Goal: Transaction & Acquisition: Purchase product/service

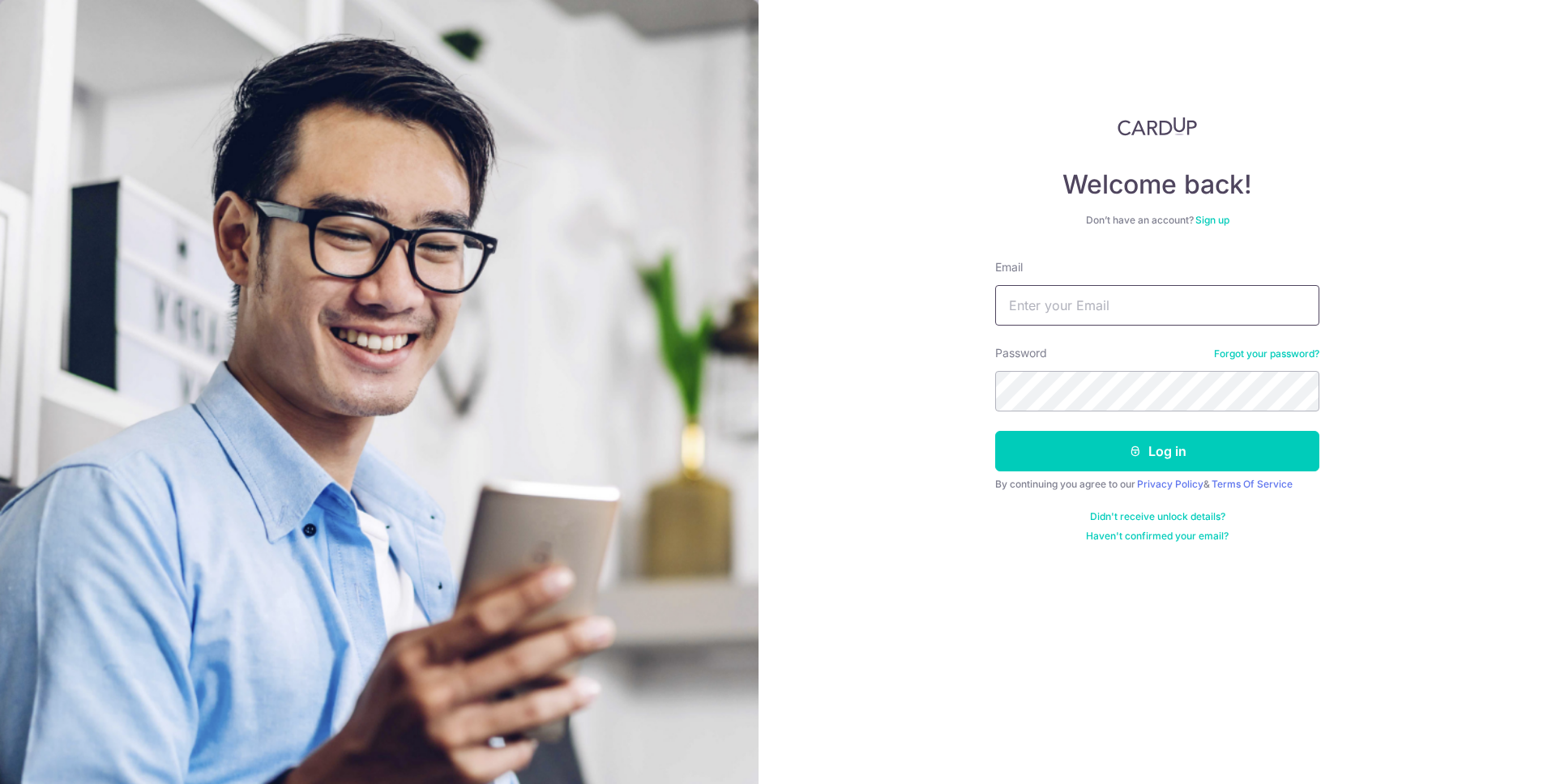
click at [1133, 308] on input "Email" at bounding box center [1157, 306] width 324 height 41
type input "akshatvn@gmail.com"
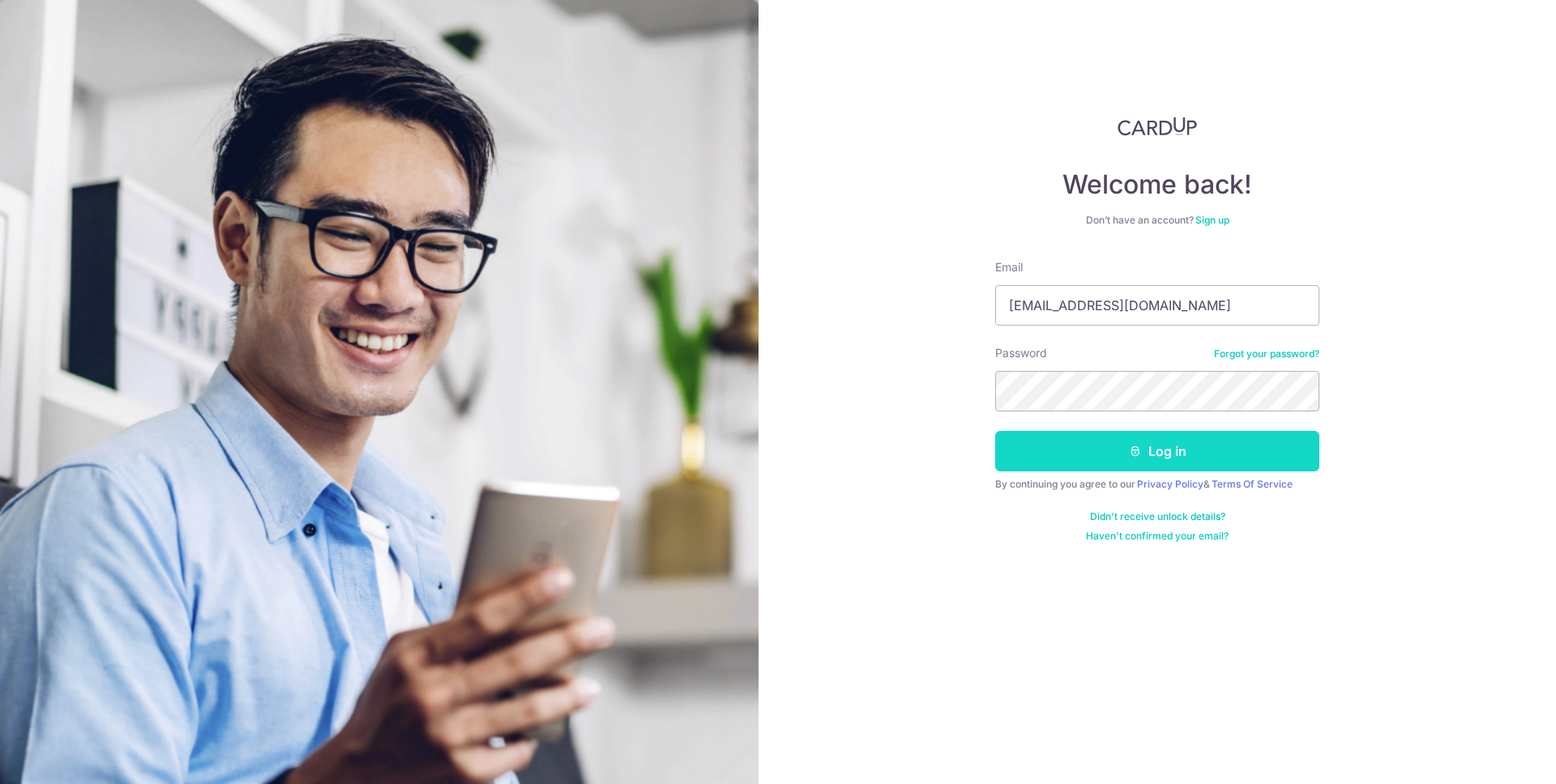
click at [1156, 461] on button "Log in" at bounding box center [1157, 451] width 324 height 41
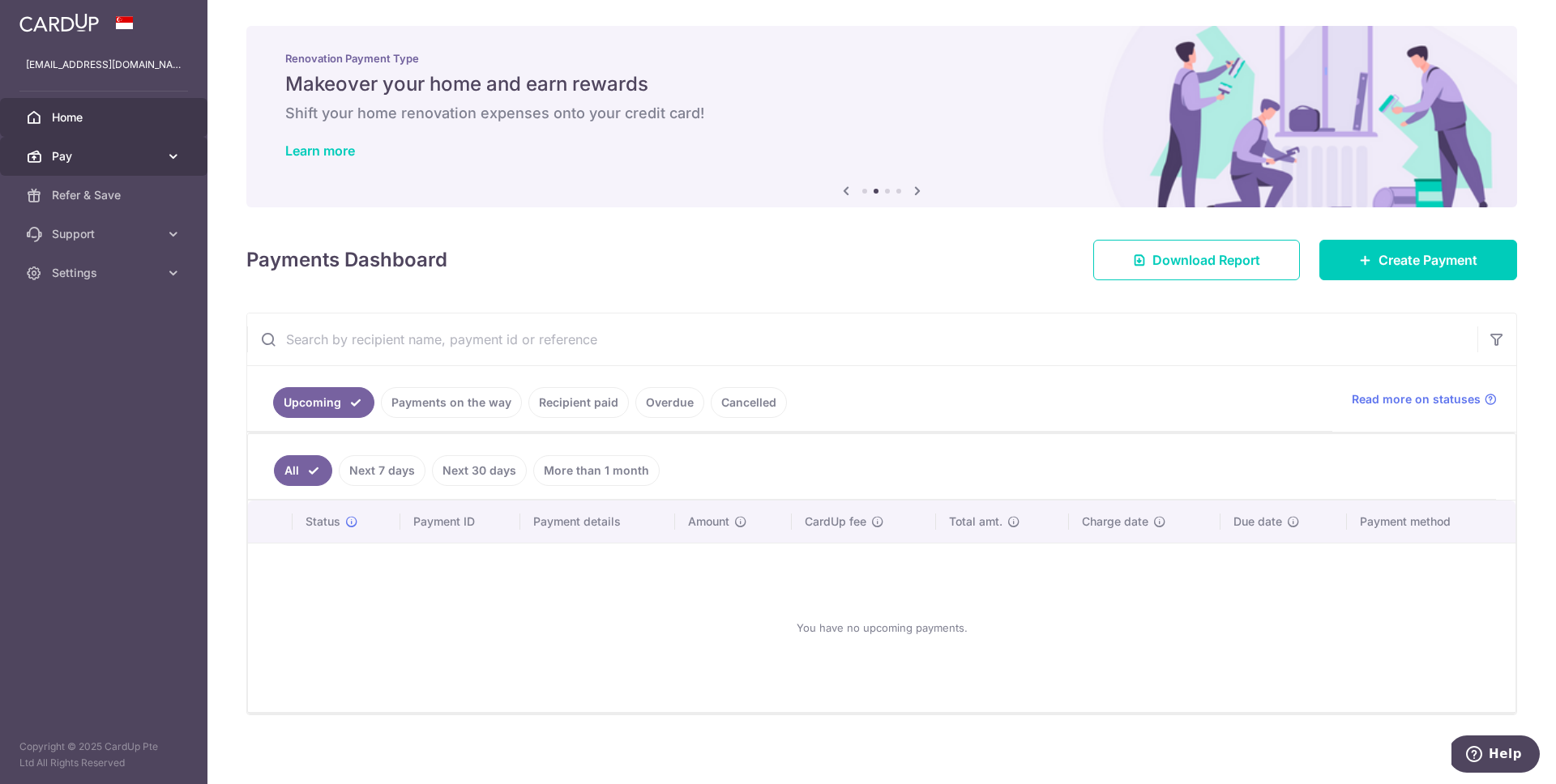
click at [115, 154] on span "Pay" at bounding box center [105, 156] width 107 height 16
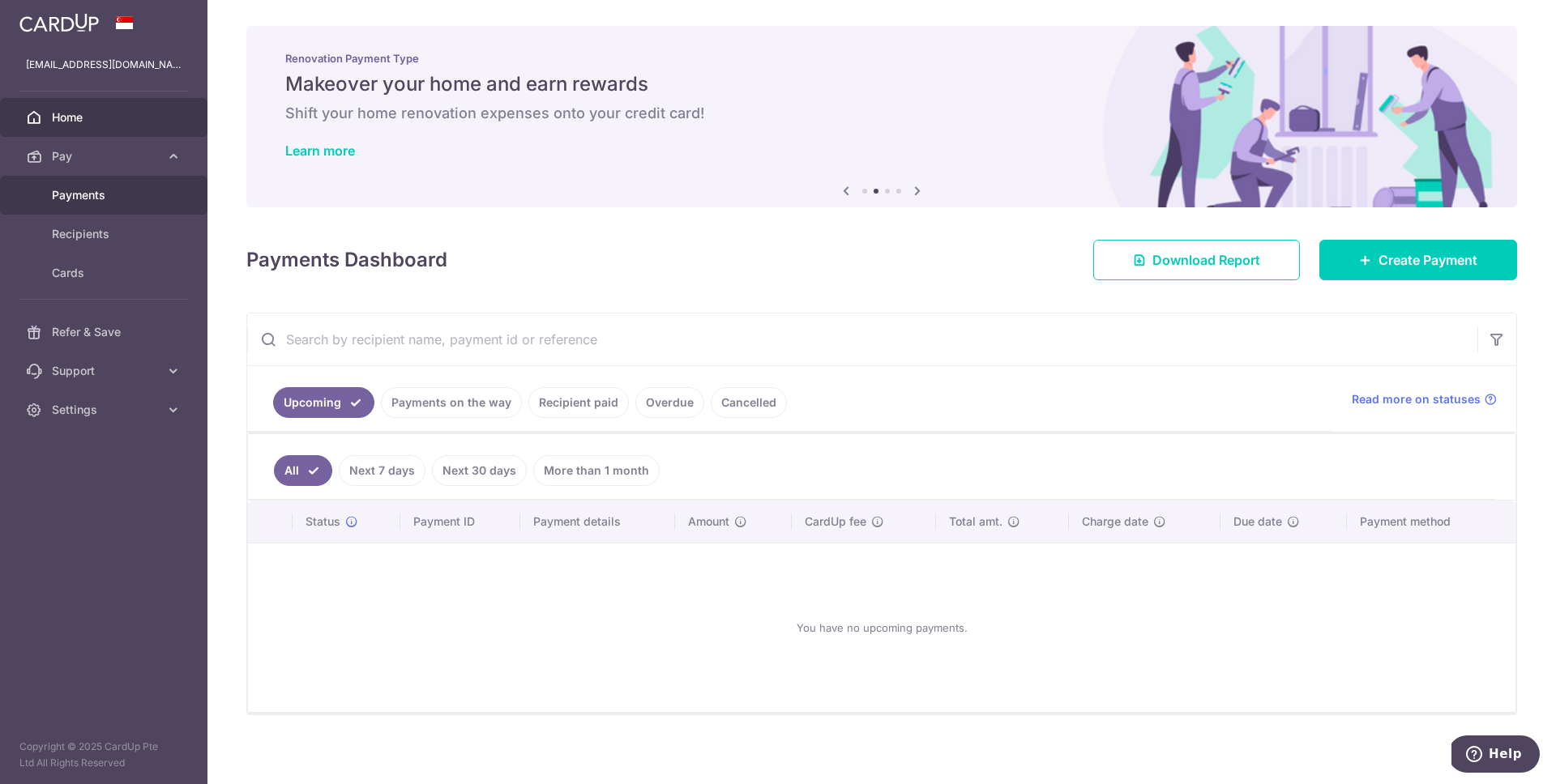
click at [125, 204] on link "Payments" at bounding box center [103, 195] width 208 height 39
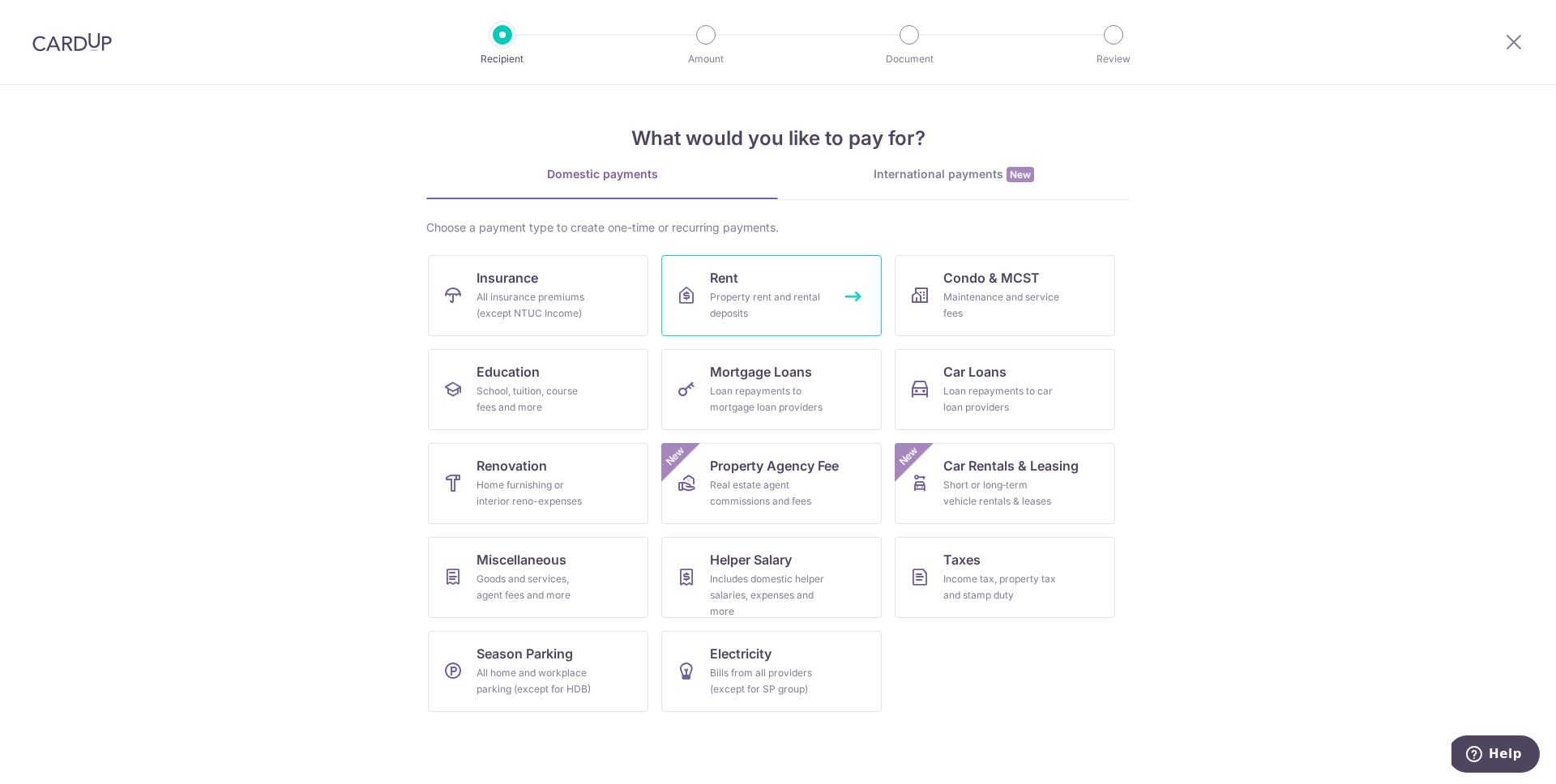
click at [774, 281] on link "Rent Property rent and rental deposits" at bounding box center [772, 295] width 221 height 81
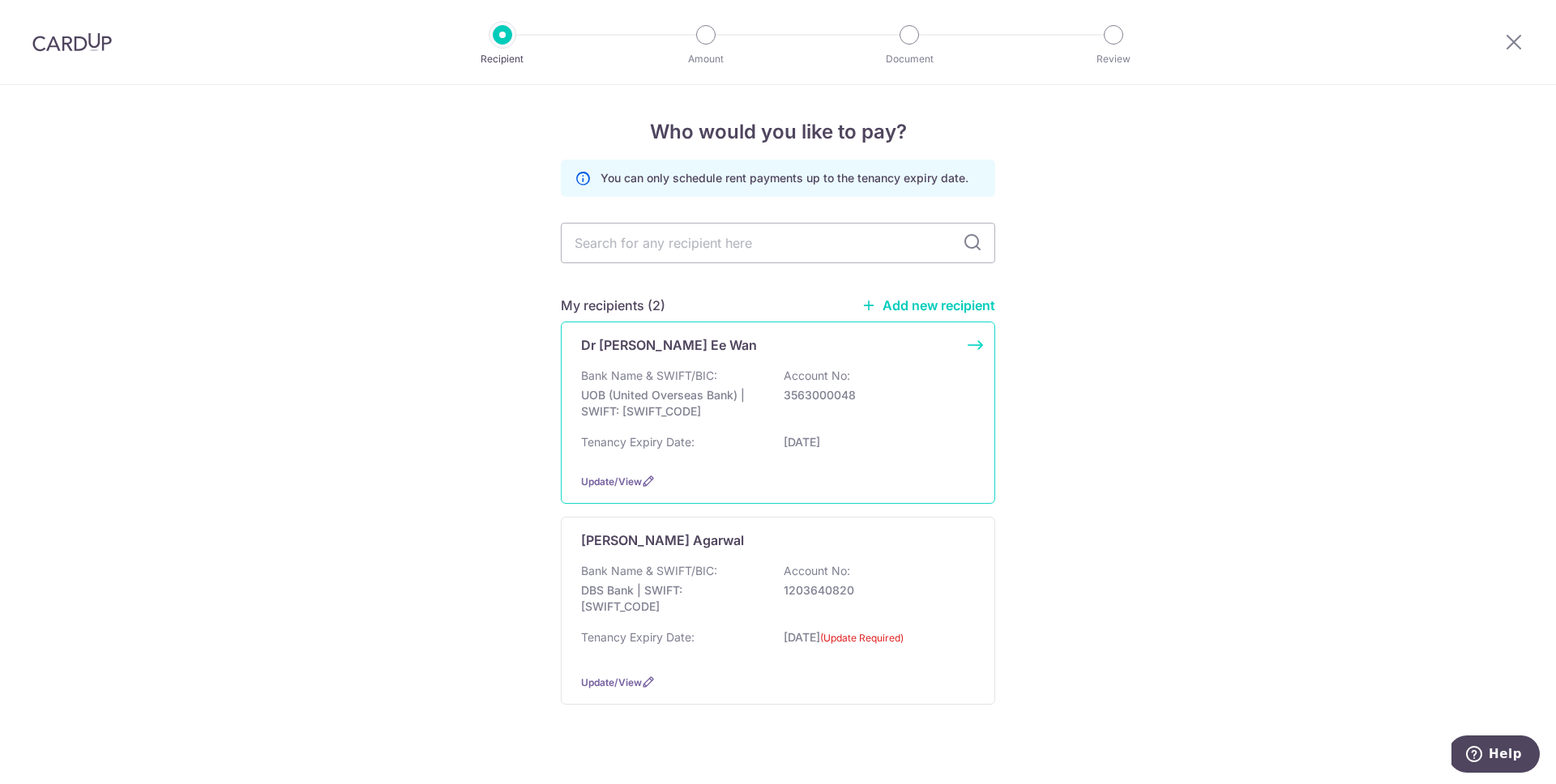
click at [772, 374] on div "Bank Name & SWIFT/BIC: UOB (United Overseas Bank) | SWIFT: UOVBSGSGXXX Account …" at bounding box center [778, 398] width 394 height 60
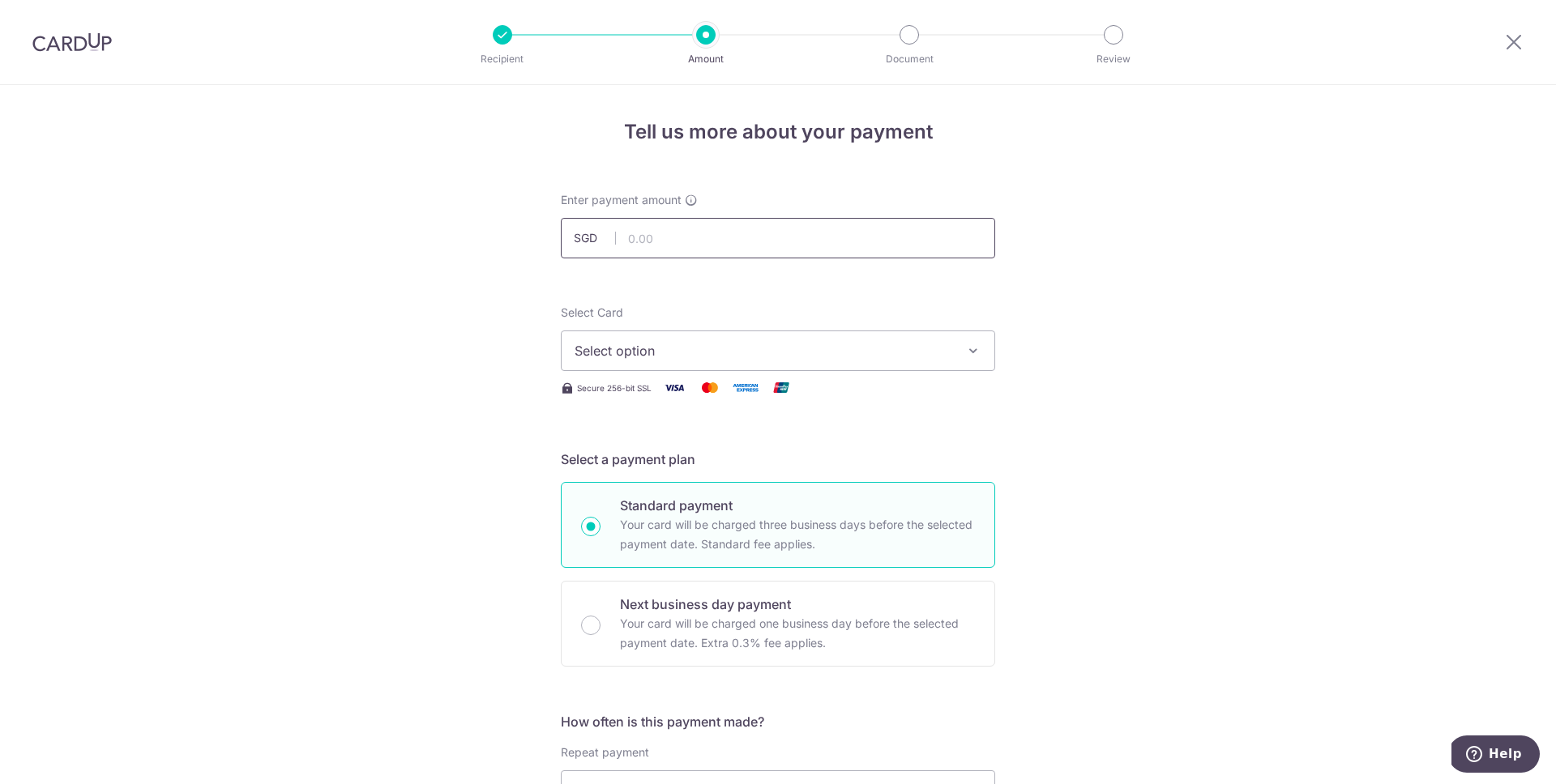
click at [759, 242] on input "text" at bounding box center [778, 238] width 434 height 41
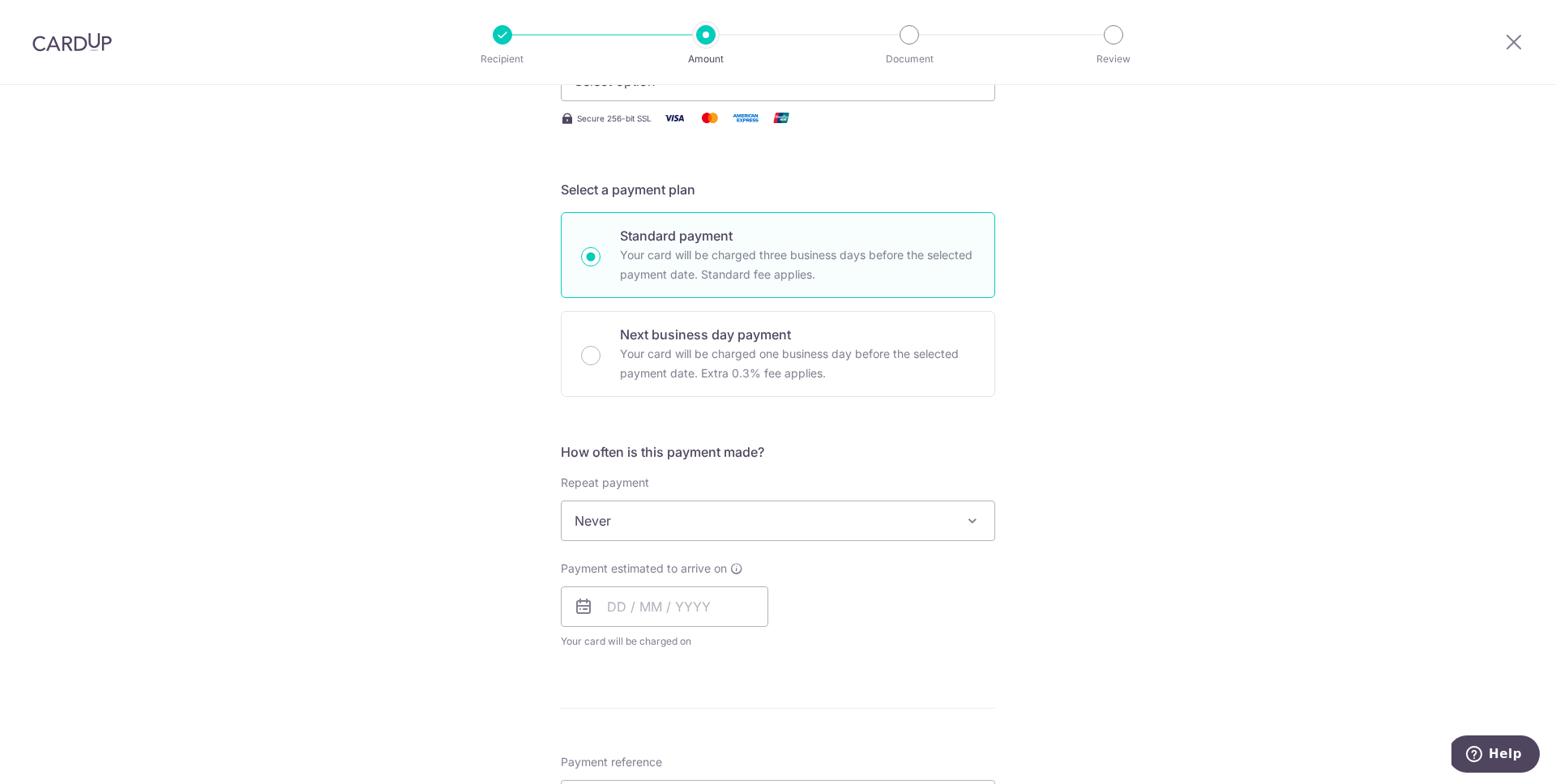
scroll to position [274, 0]
click at [747, 512] on span "Never" at bounding box center [778, 516] width 432 height 39
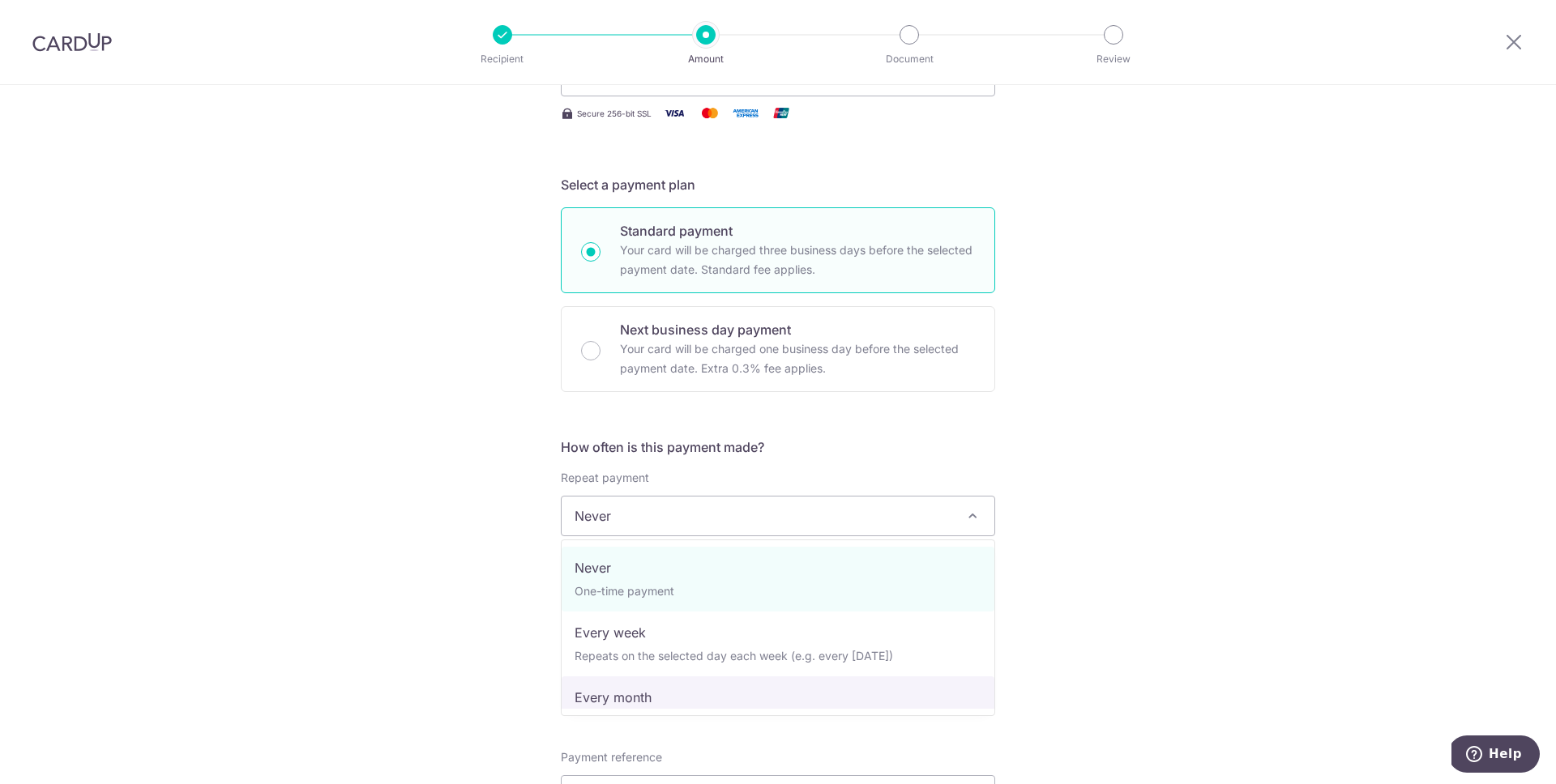
select select "3"
type input "[DATE]"
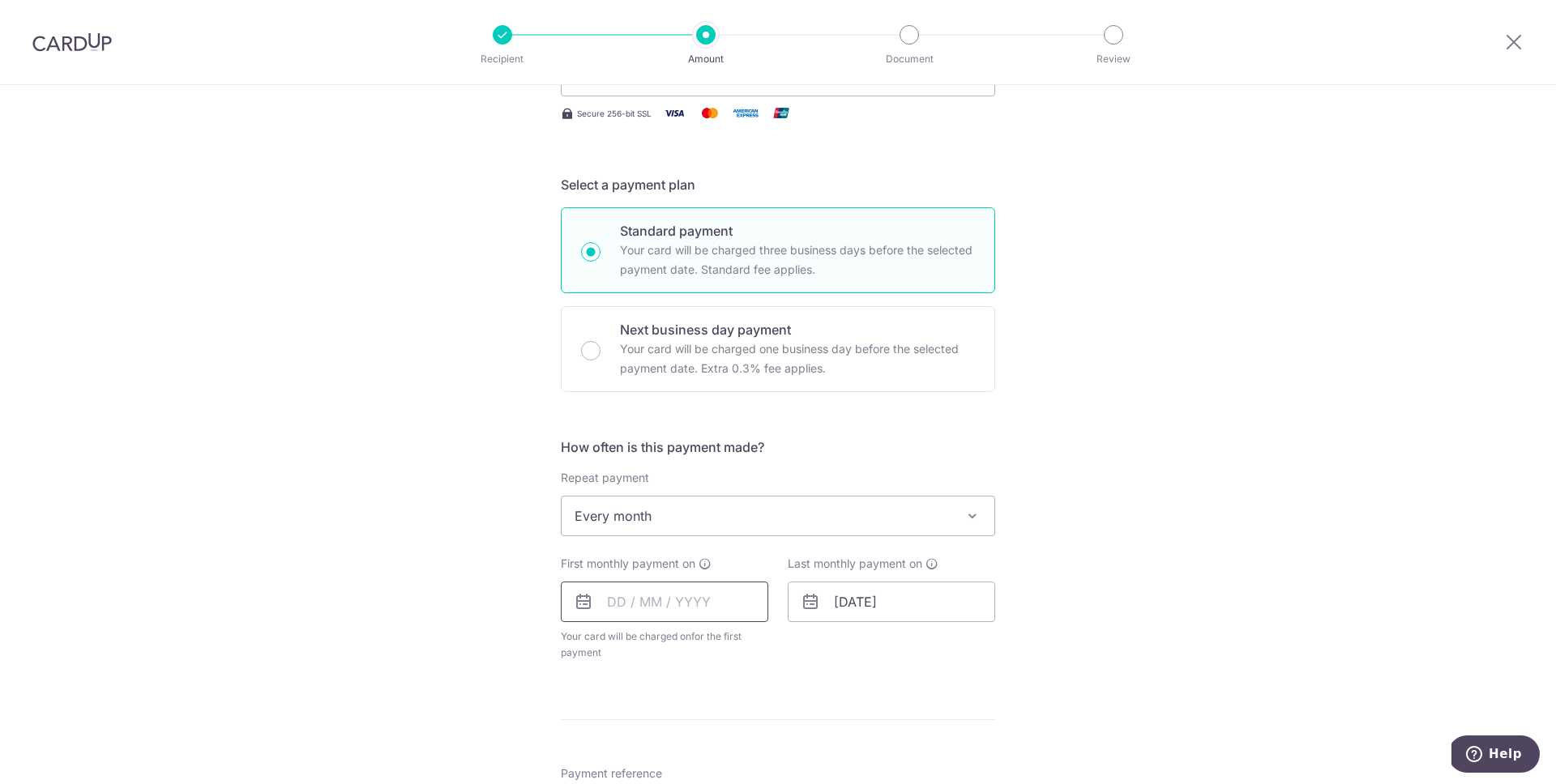
click at [618, 600] on input "text" at bounding box center [664, 602] width 208 height 41
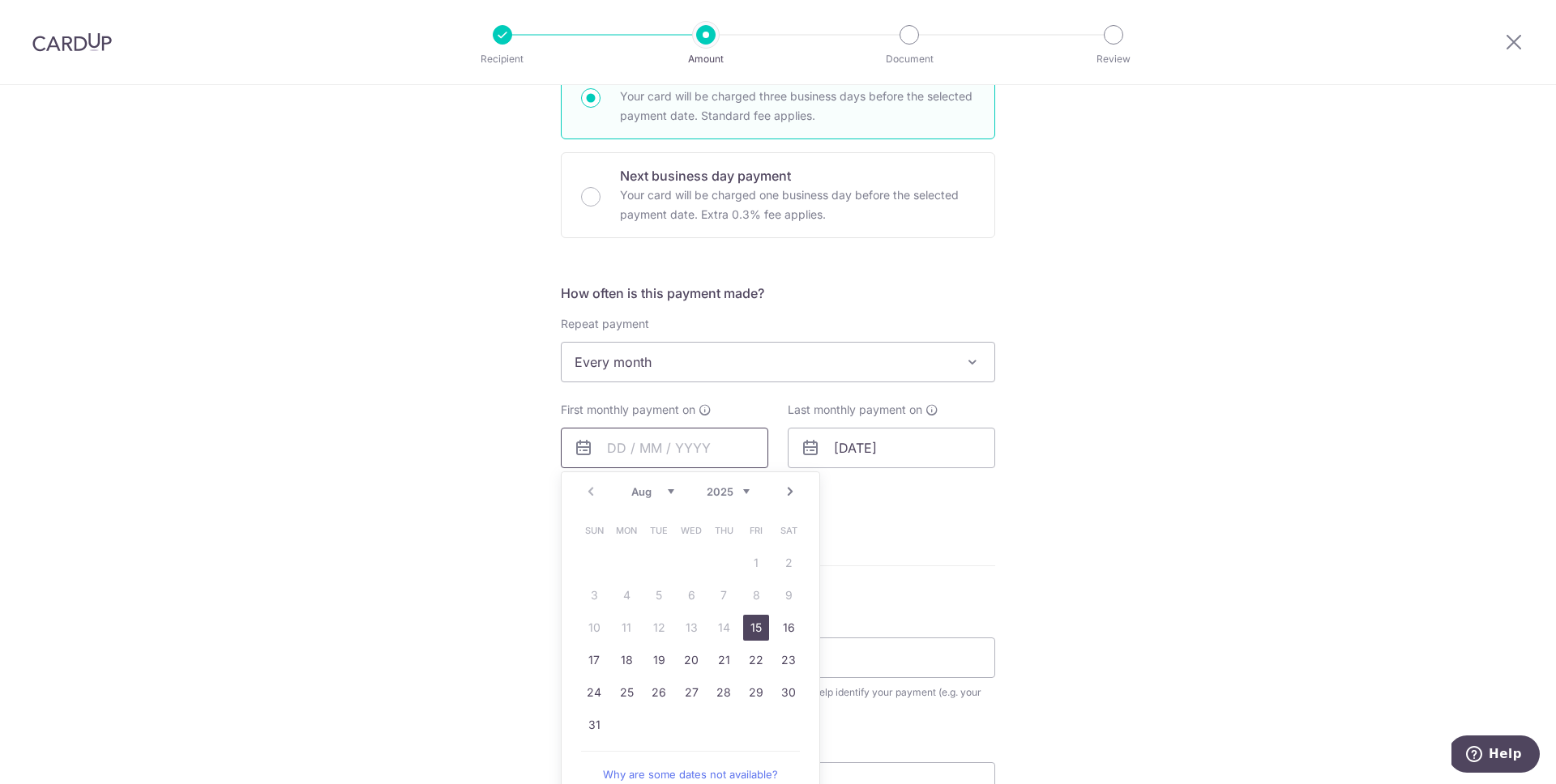
scroll to position [431, 0]
click at [755, 659] on link "22" at bounding box center [756, 658] width 26 height 26
type input "[DATE]"
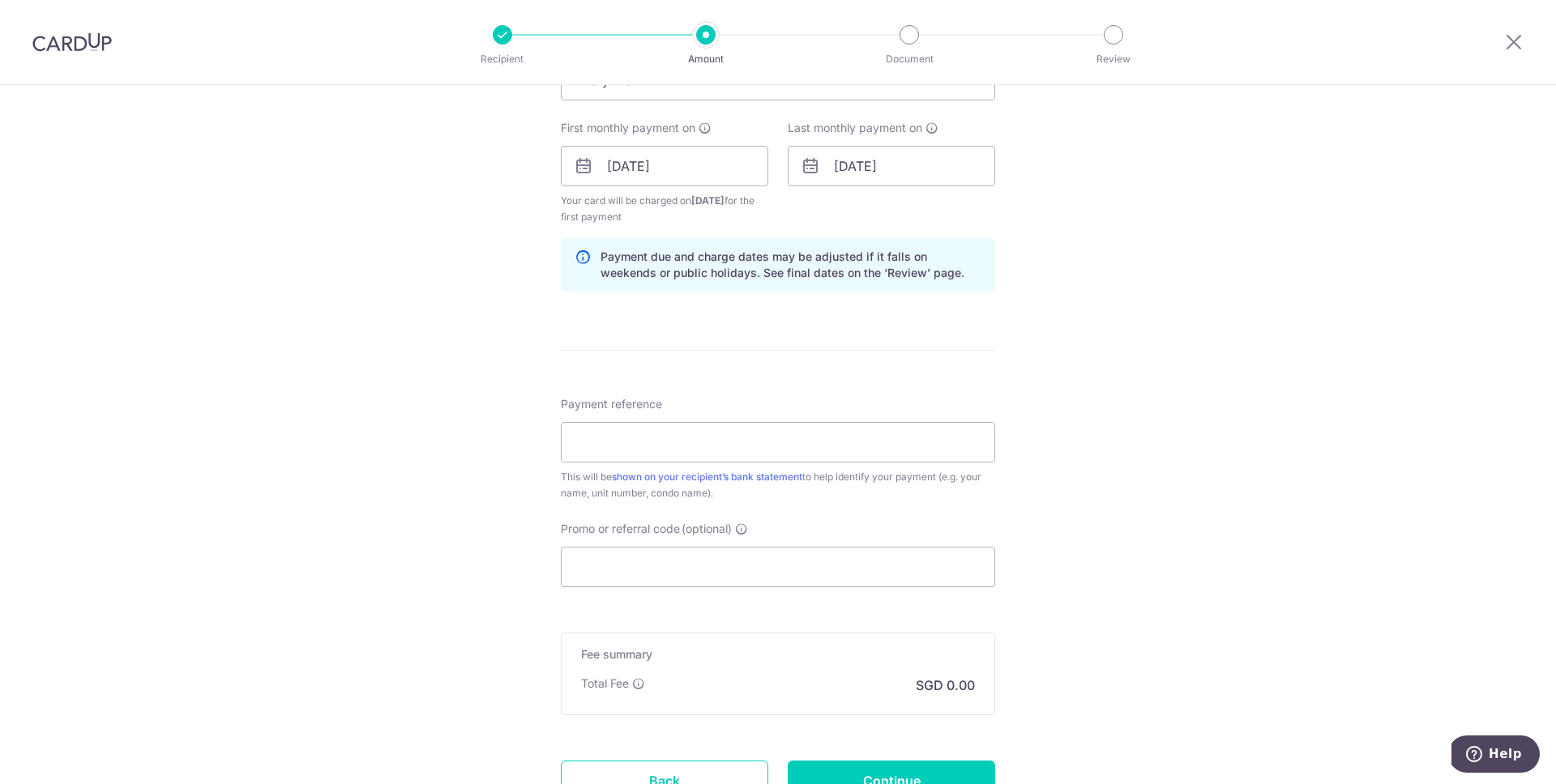
scroll to position [768, 0]
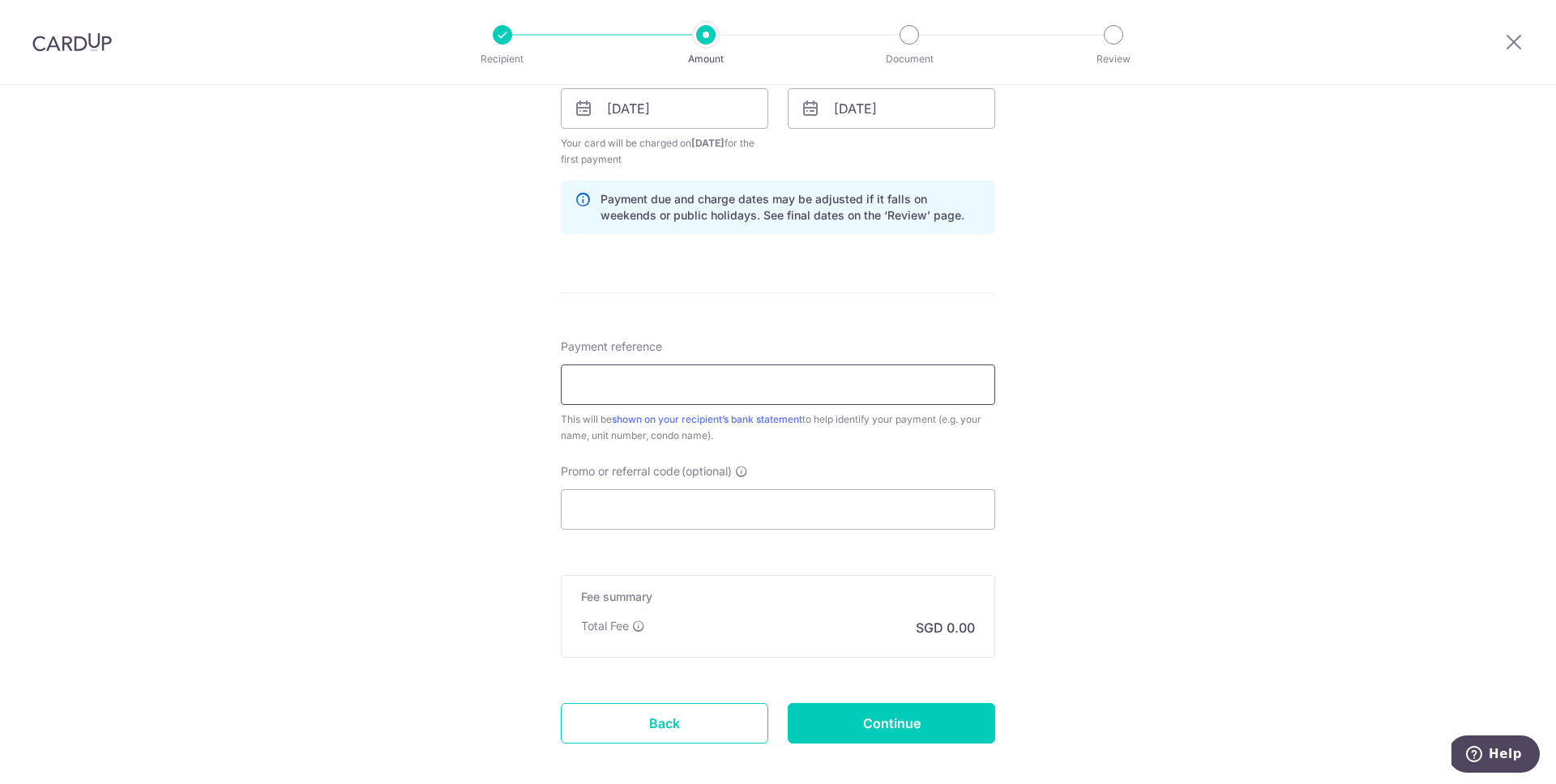
click at [832, 382] on input "Payment reference" at bounding box center [778, 385] width 434 height 41
click at [793, 515] on input "Promo or referral code (optional)" at bounding box center [778, 510] width 434 height 41
paste input "SAVERENT179"
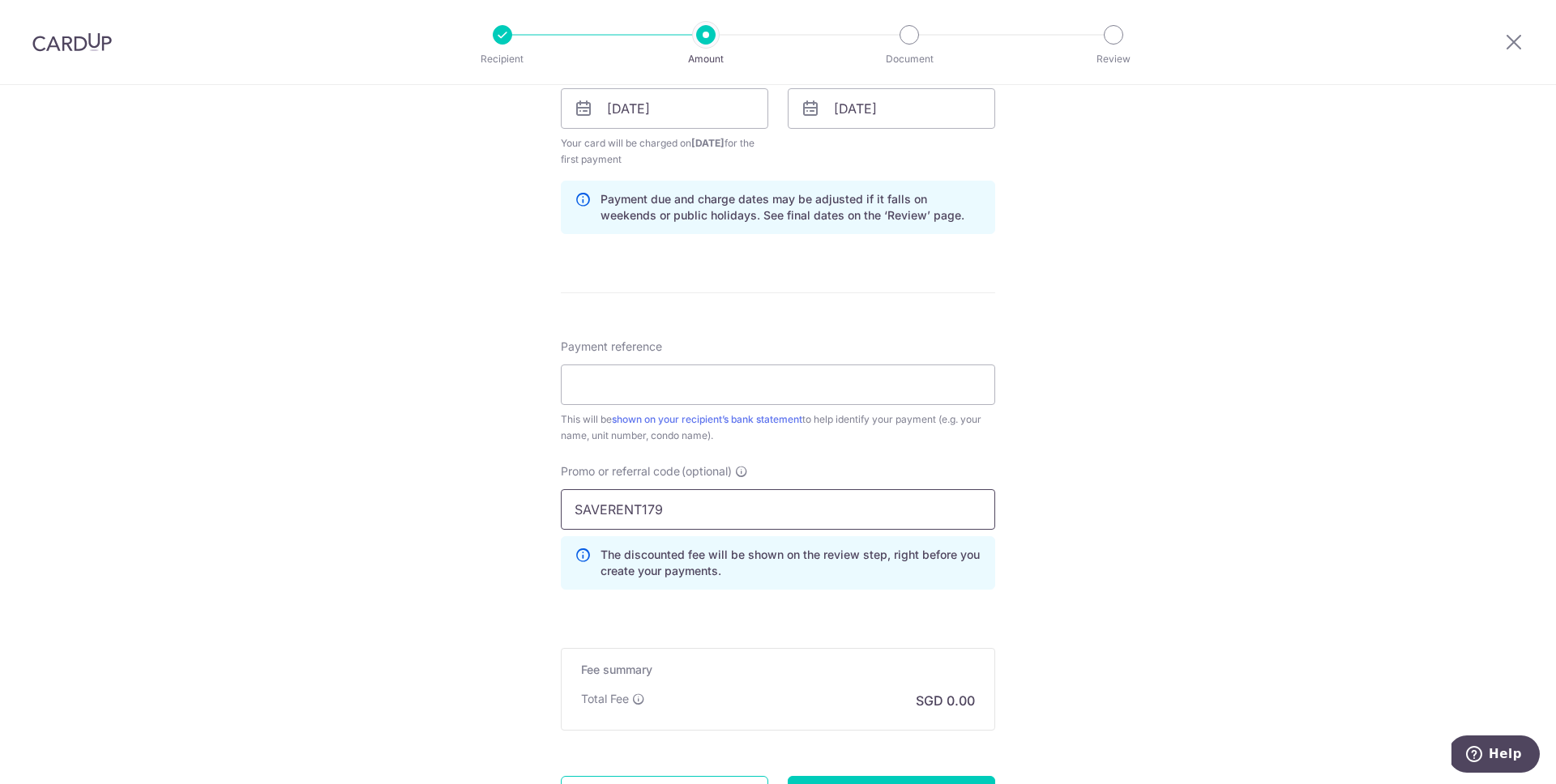
type input "SAVERENT179"
click at [1084, 448] on div "Tell us more about your payment Enter payment amount SGD Select Card Select opt…" at bounding box center [778, 127] width 1556 height 1621
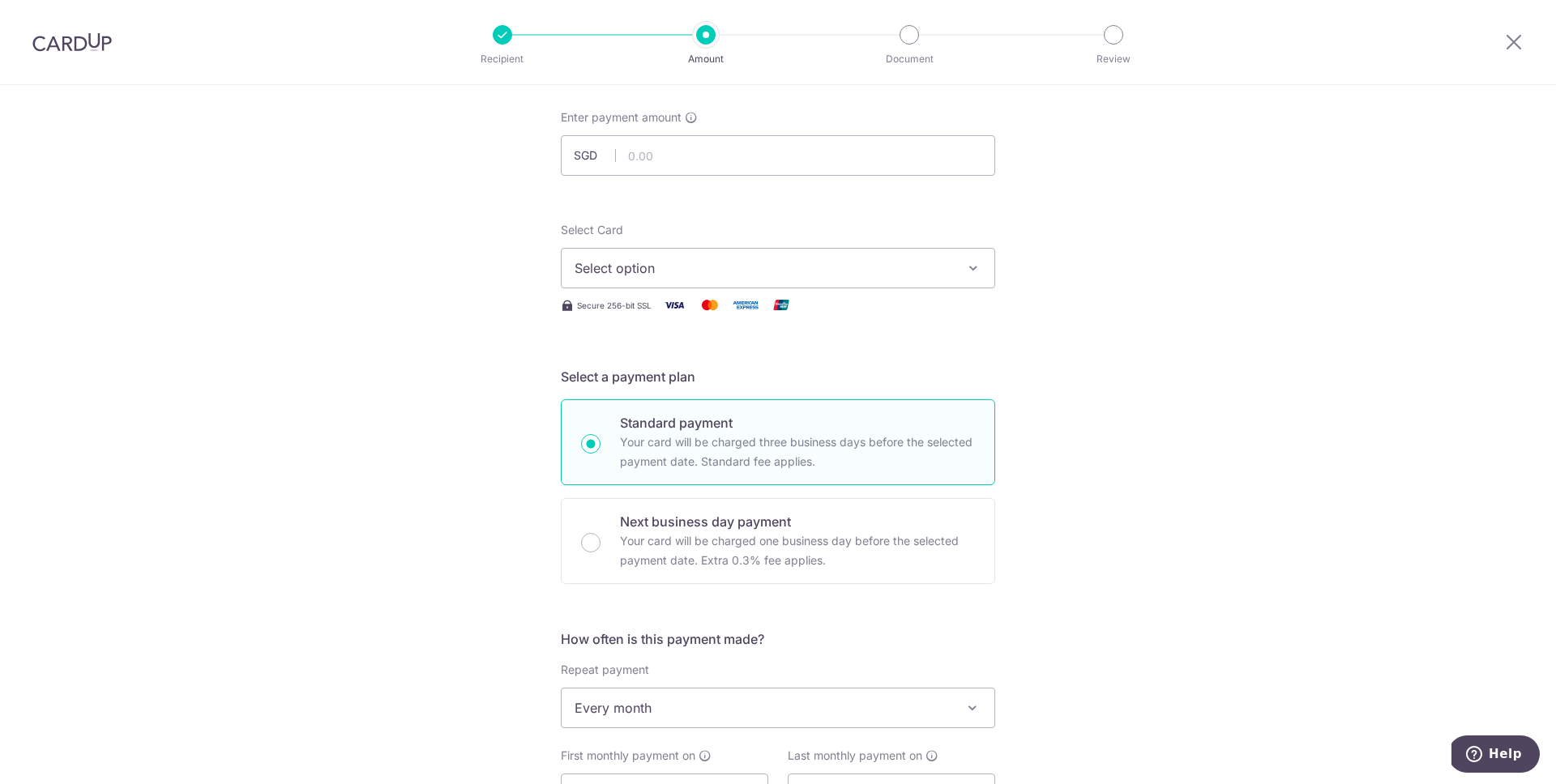
scroll to position [24, 0]
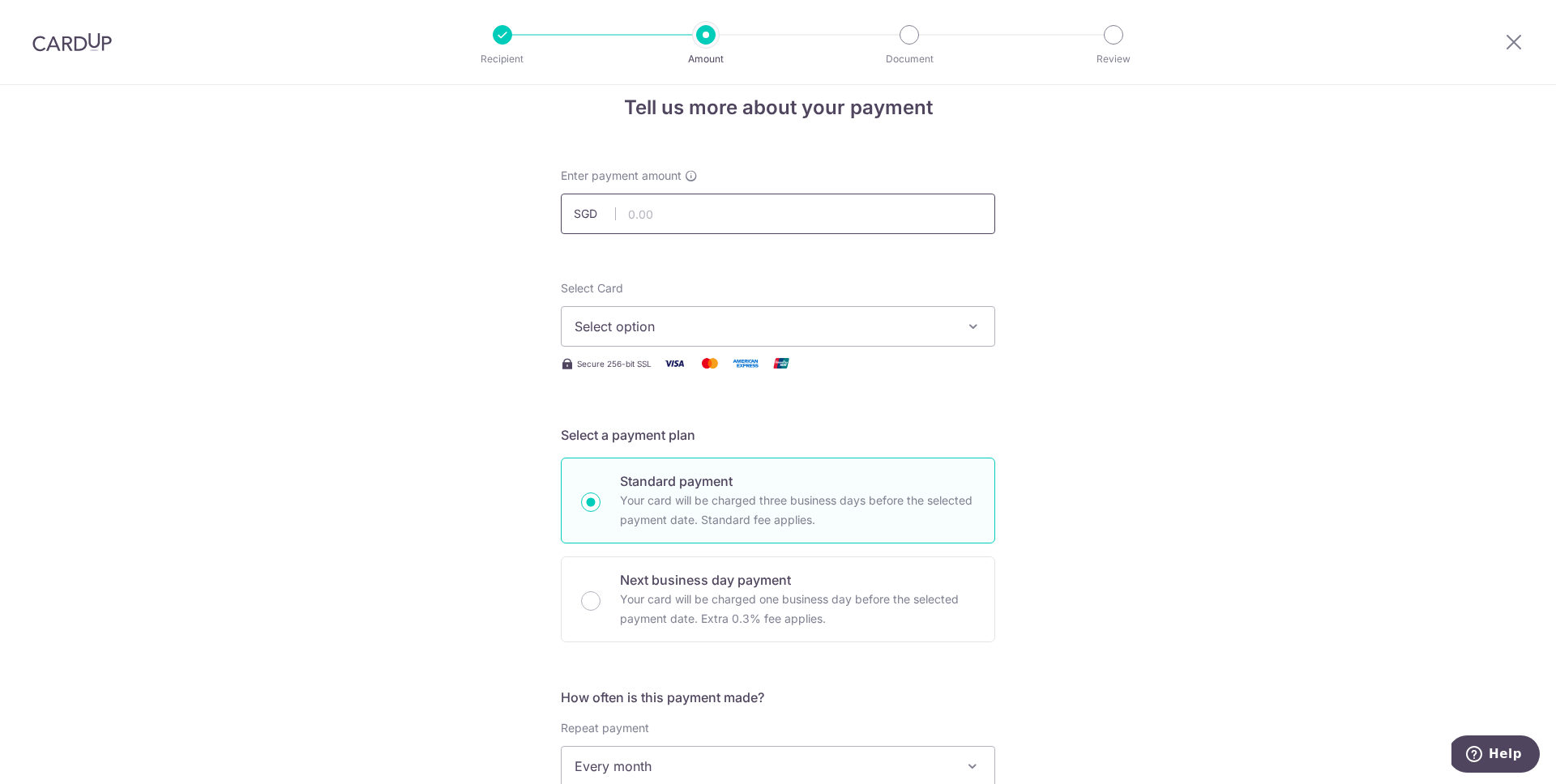
click at [720, 209] on input "text" at bounding box center [778, 214] width 434 height 41
type input "4,300.00"
click at [892, 333] on span "Select option" at bounding box center [763, 326] width 378 height 19
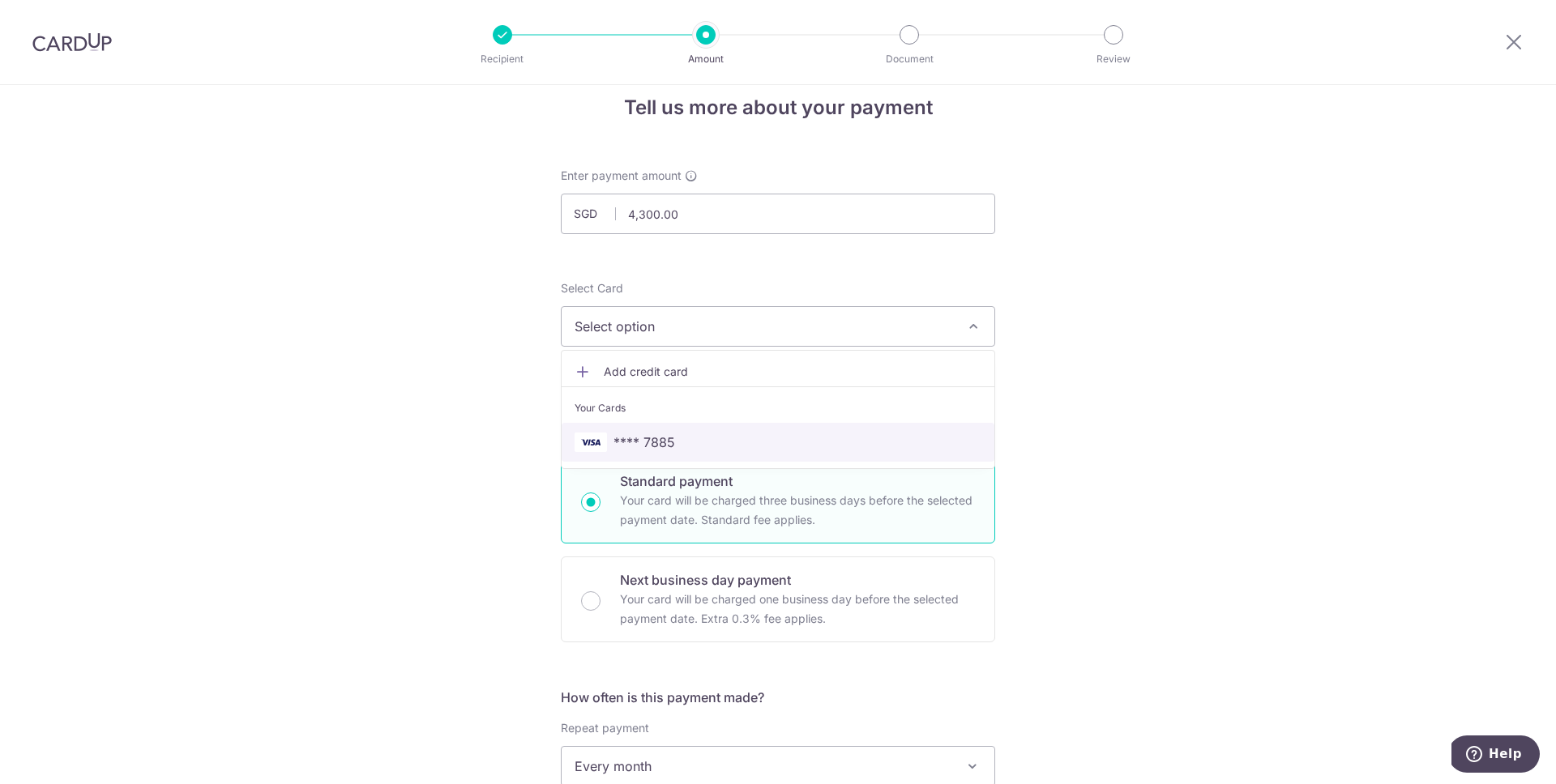
click at [874, 433] on span "**** 7885" at bounding box center [778, 442] width 407 height 19
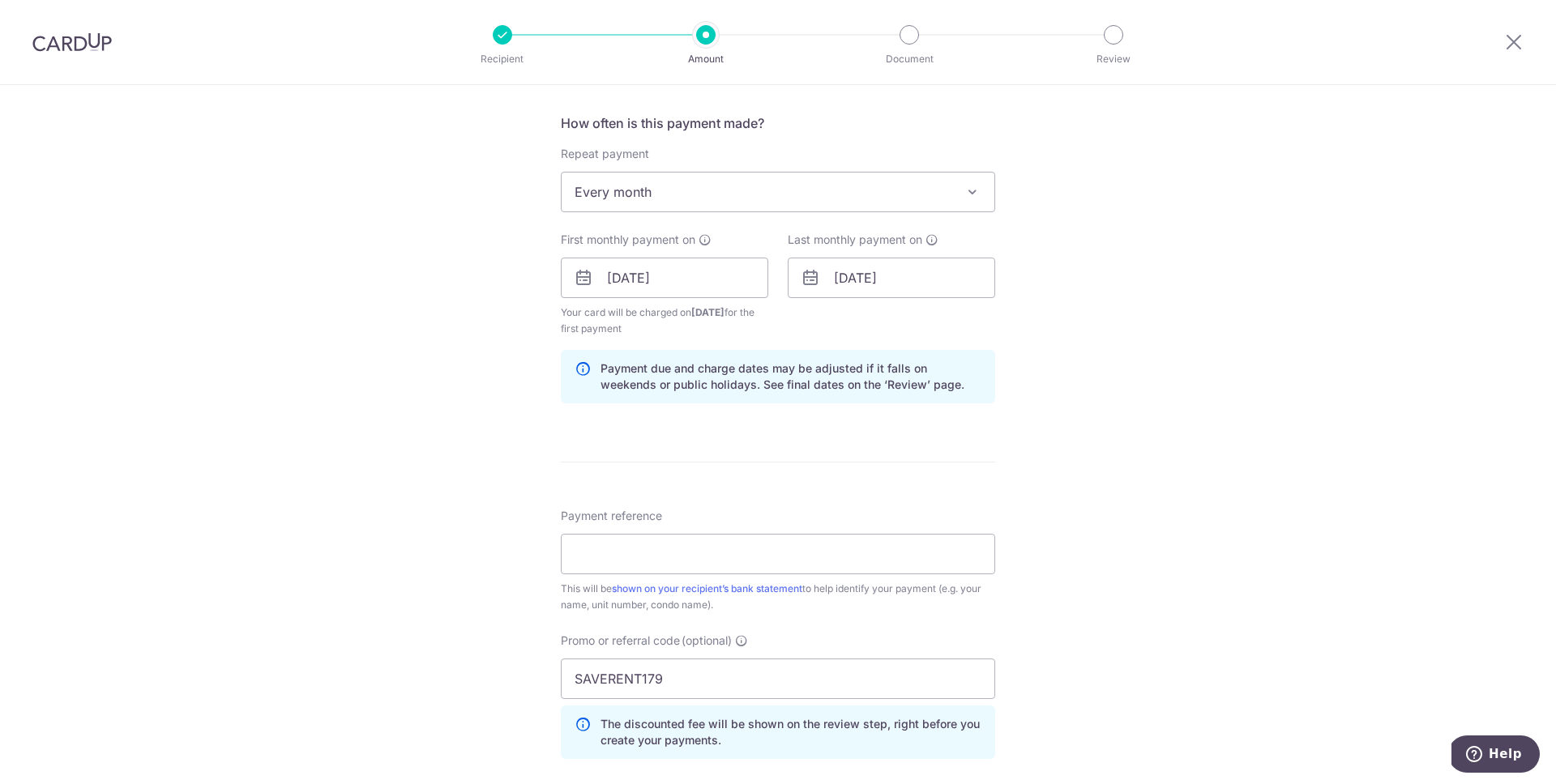
scroll to position [664, 0]
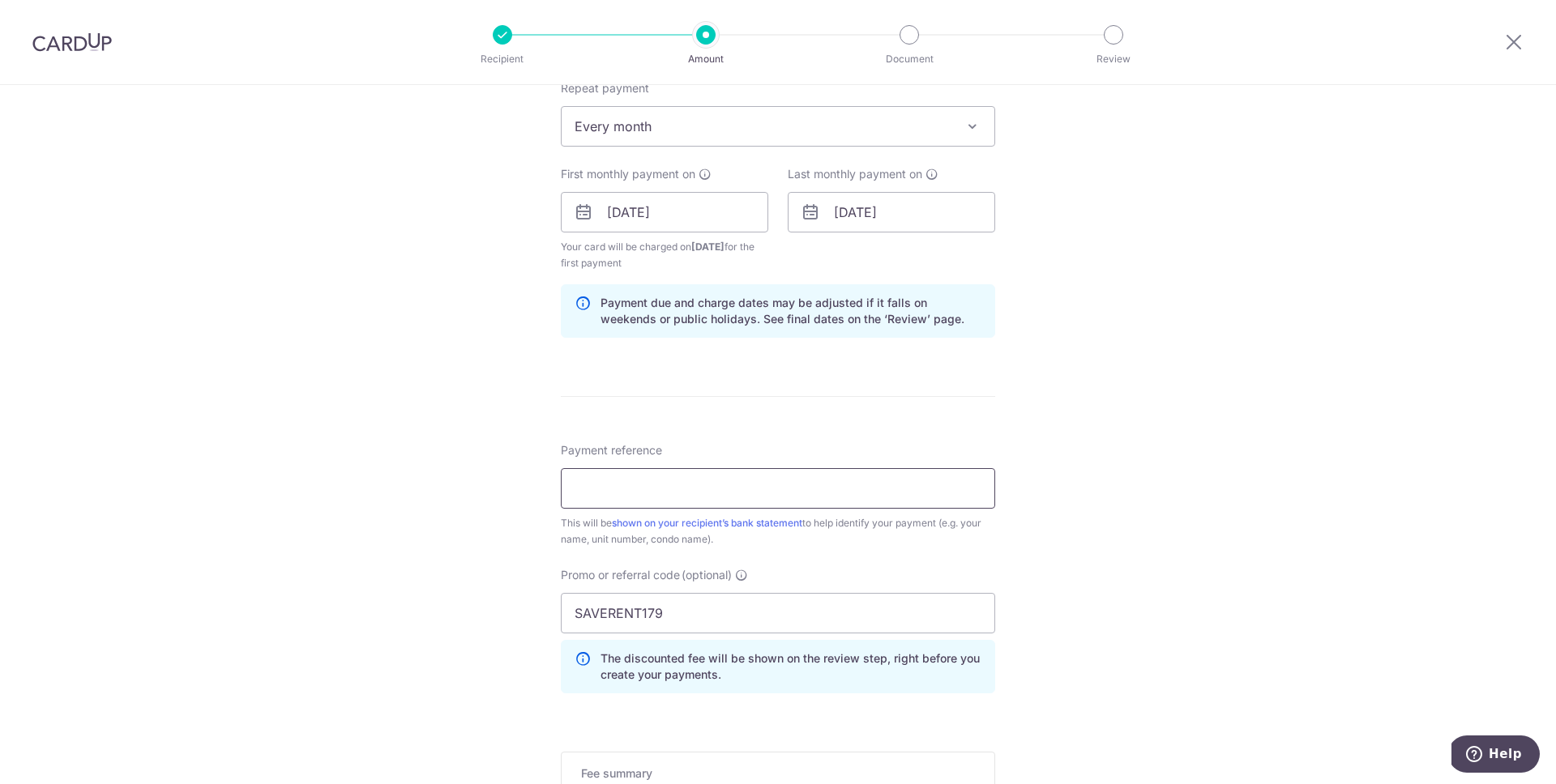
click at [847, 484] on input "Payment reference" at bounding box center [778, 488] width 434 height 41
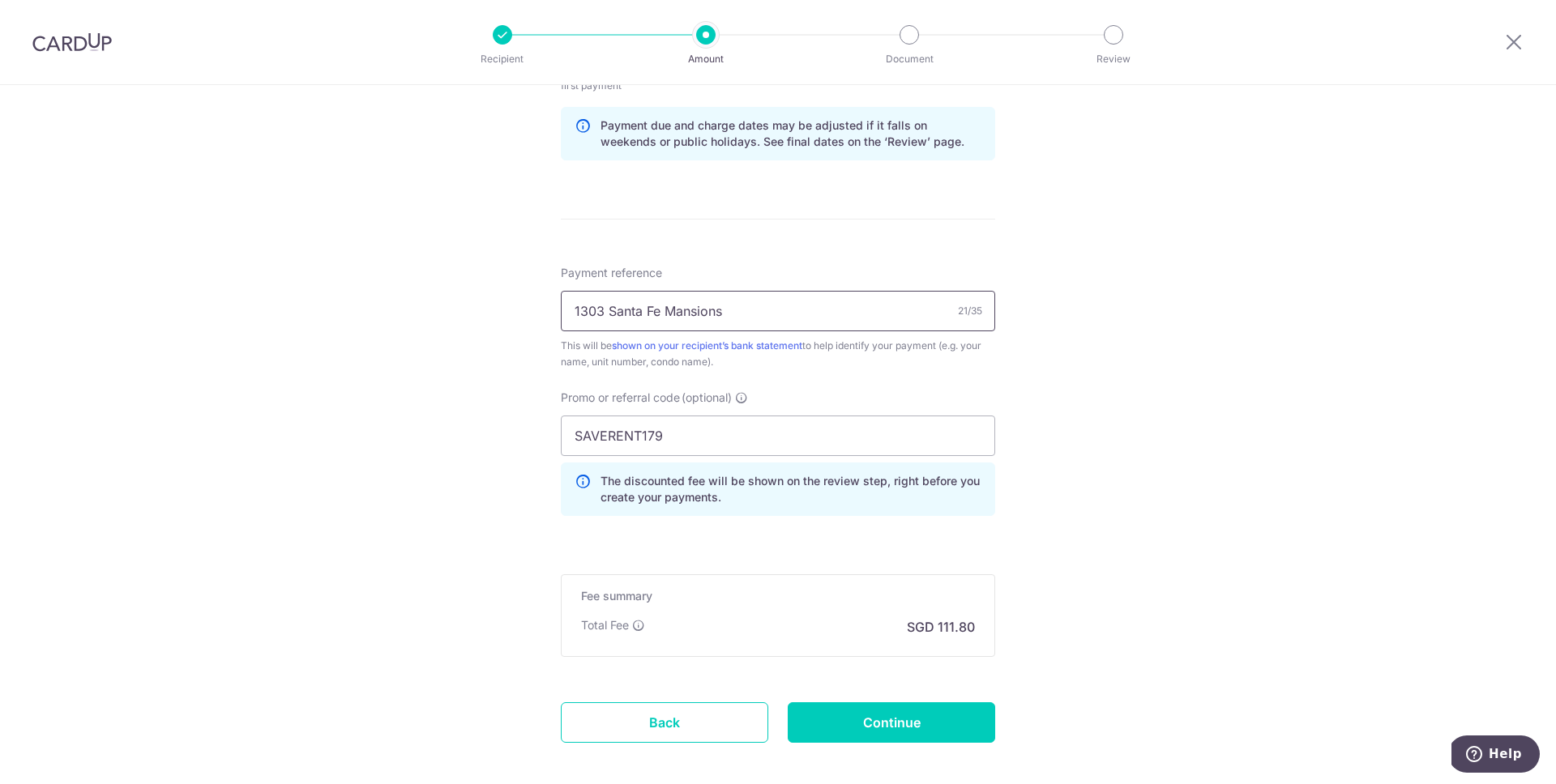
type input "1303 Santa Fe Mansions"
click at [1102, 388] on div "Tell us more about your payment Enter payment amount SGD 4,300.00 4300.00 Selec…" at bounding box center [778, 53] width 1556 height 1621
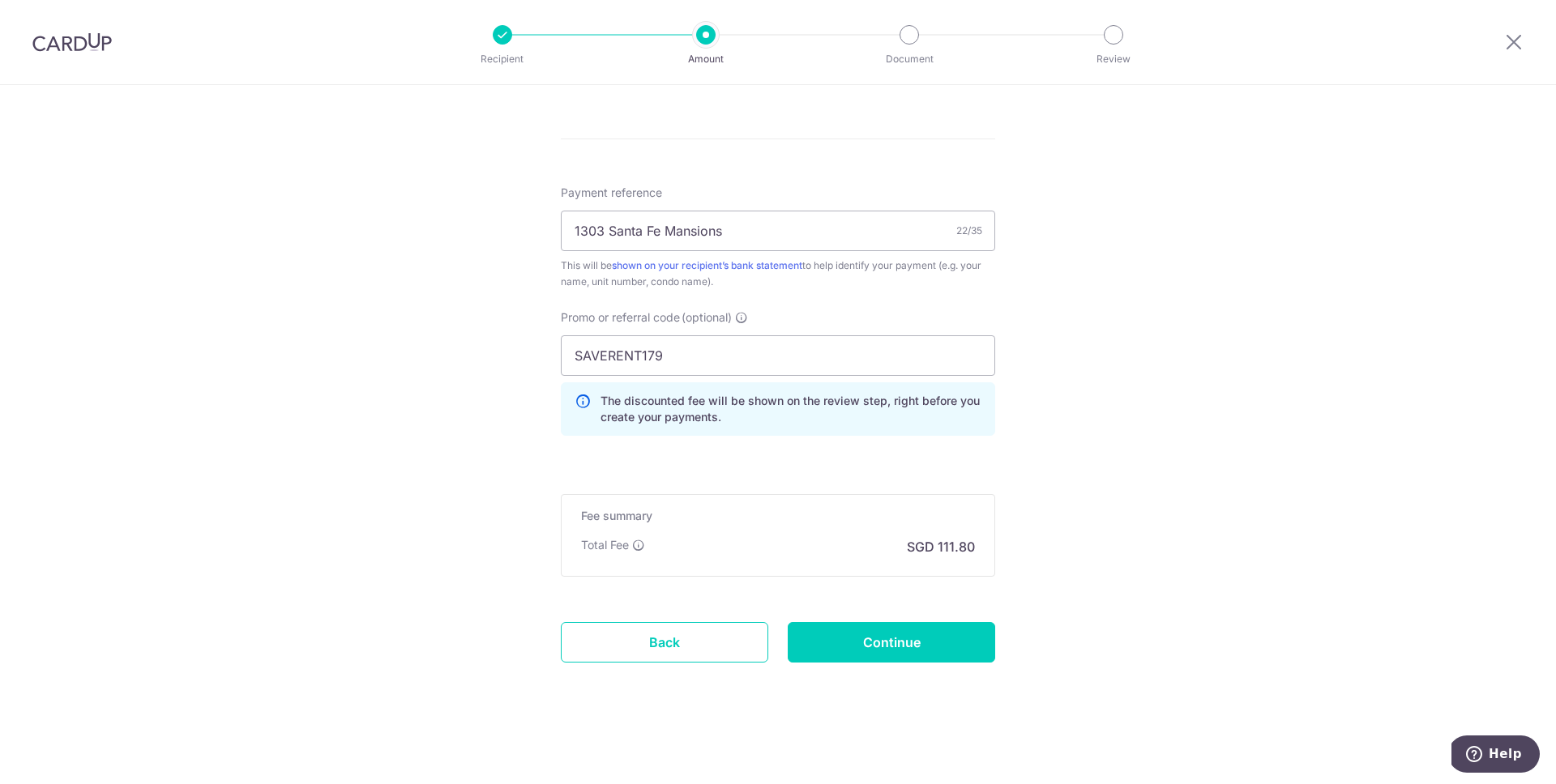
click at [946, 550] on p "SGD 111.80" at bounding box center [940, 547] width 68 height 19
click at [702, 362] on input "SAVERENT179" at bounding box center [778, 355] width 434 height 41
click at [865, 650] on input "Continue" at bounding box center [891, 642] width 208 height 41
type input "Create Schedule"
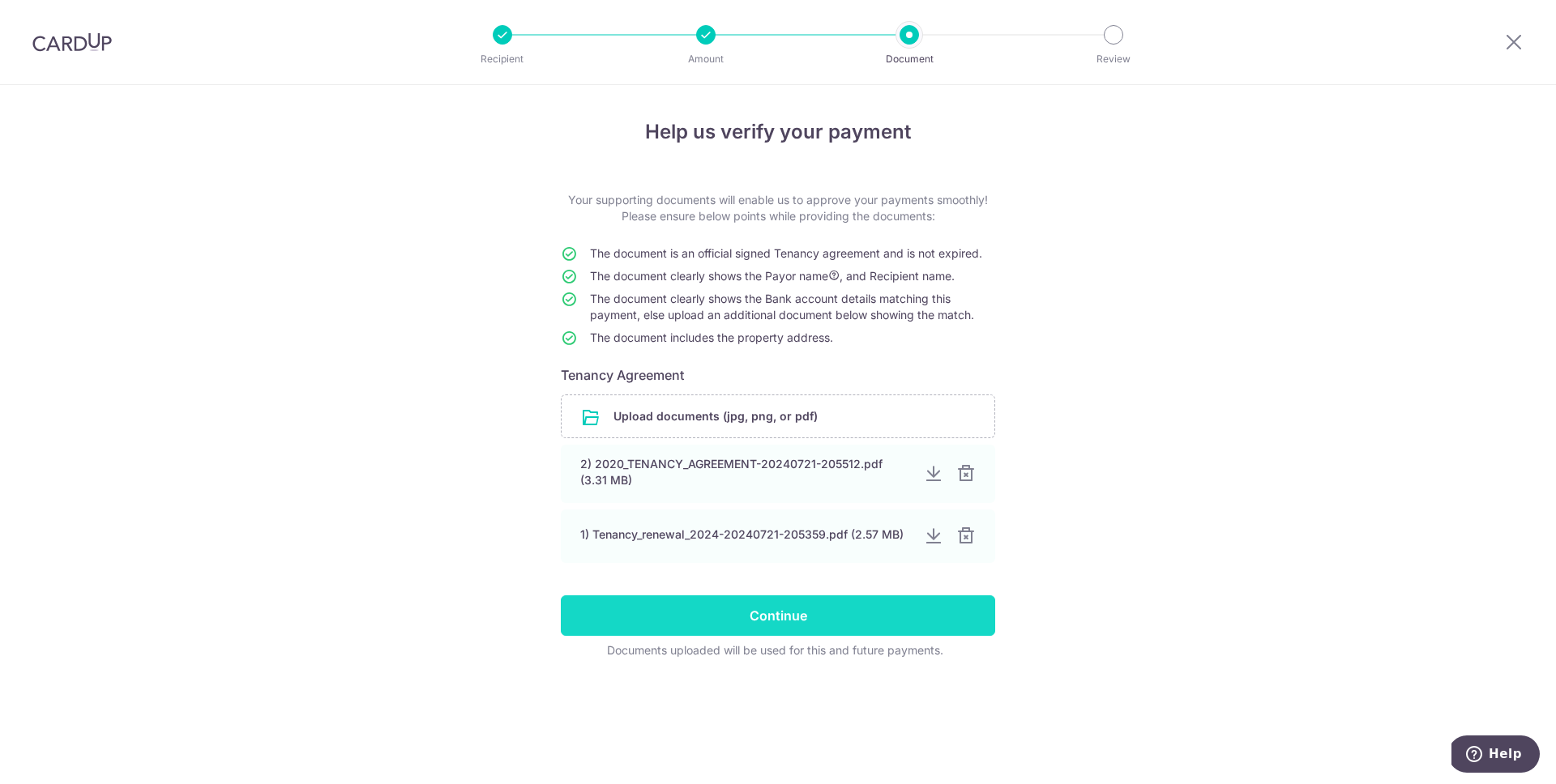
click at [844, 611] on input "Continue" at bounding box center [778, 616] width 434 height 41
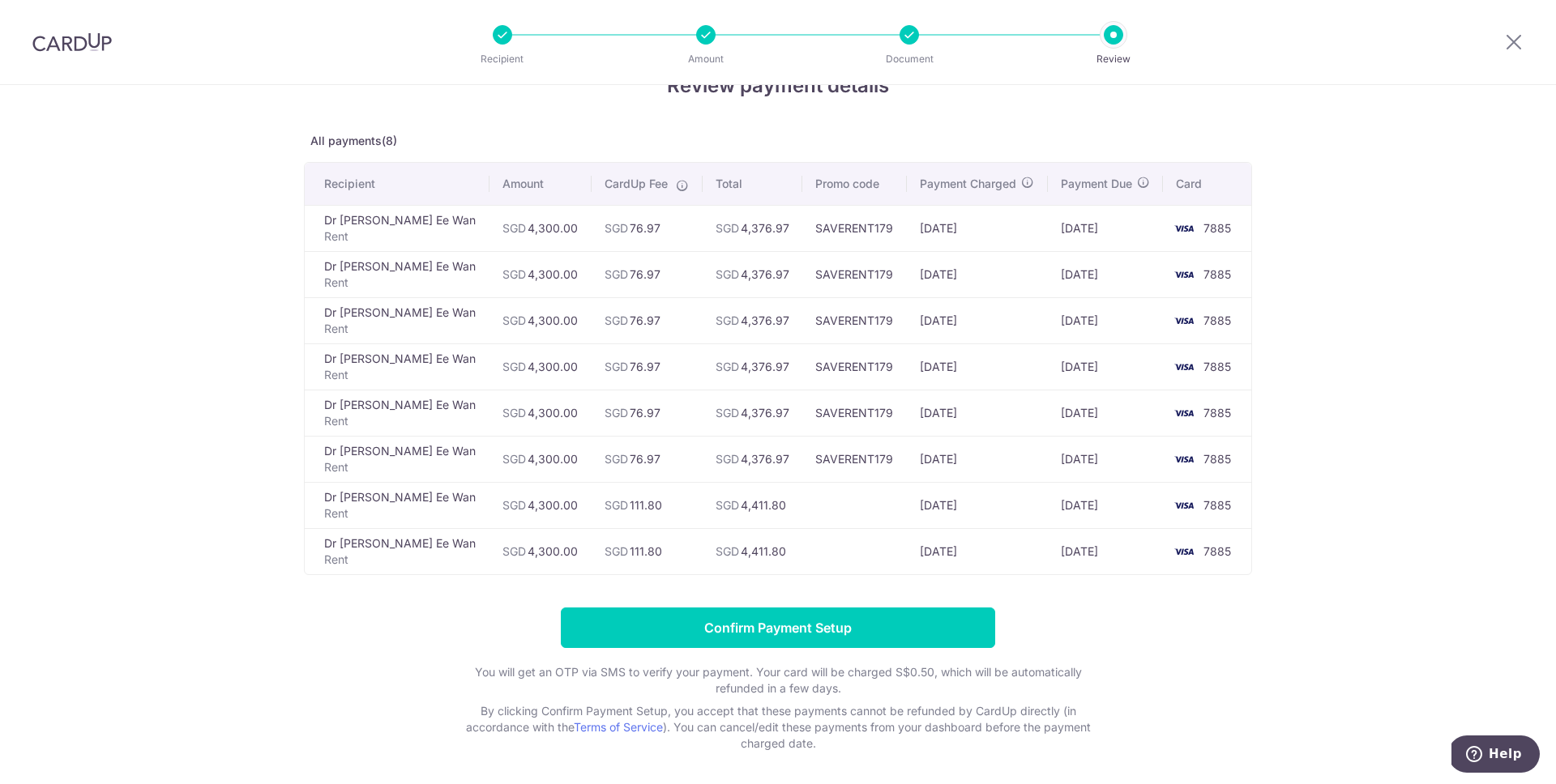
scroll to position [44, 0]
click at [921, 634] on input "Confirm Payment Setup" at bounding box center [778, 629] width 434 height 41
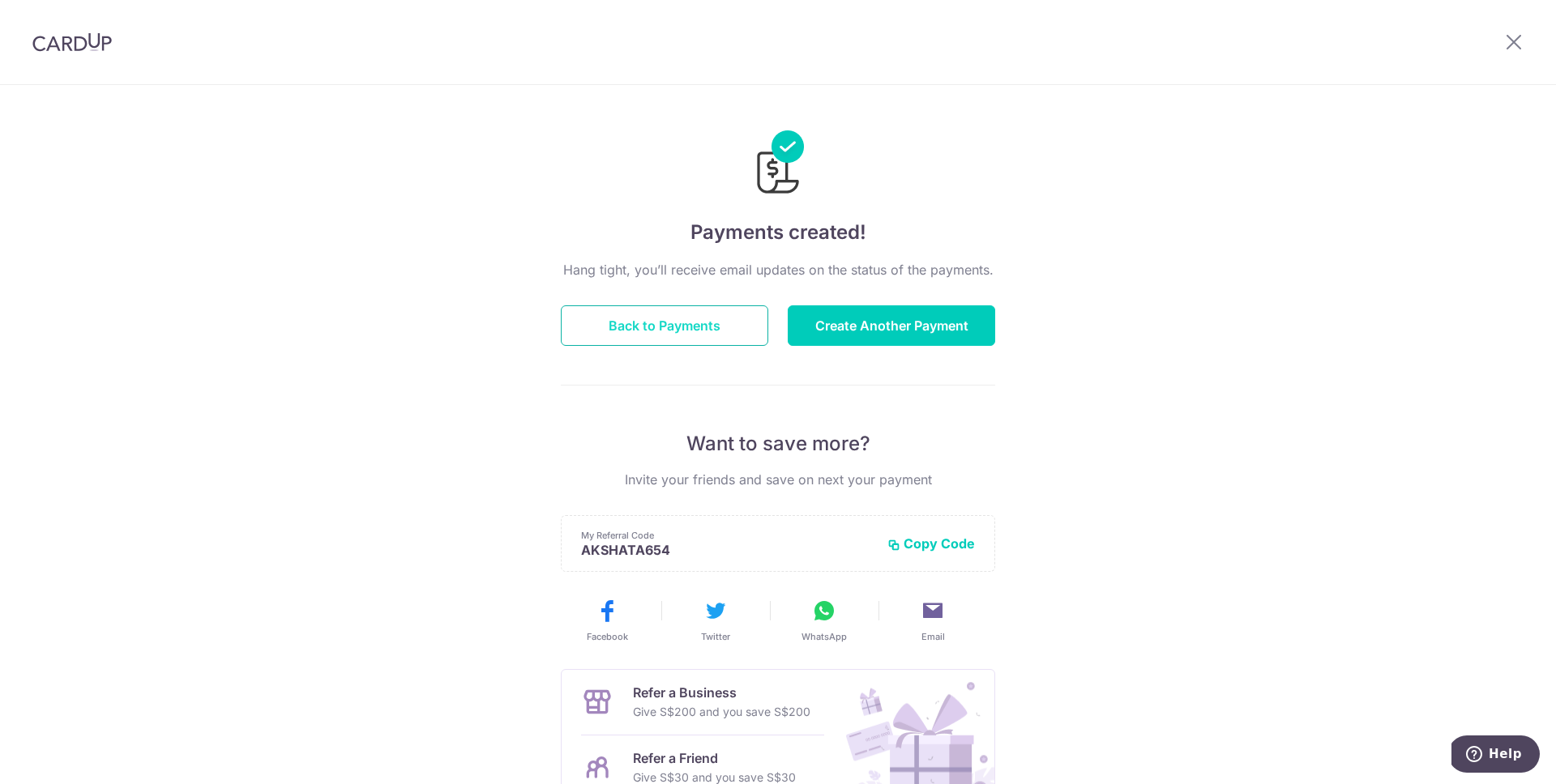
click at [689, 324] on button "Back to Payments" at bounding box center [664, 326] width 208 height 41
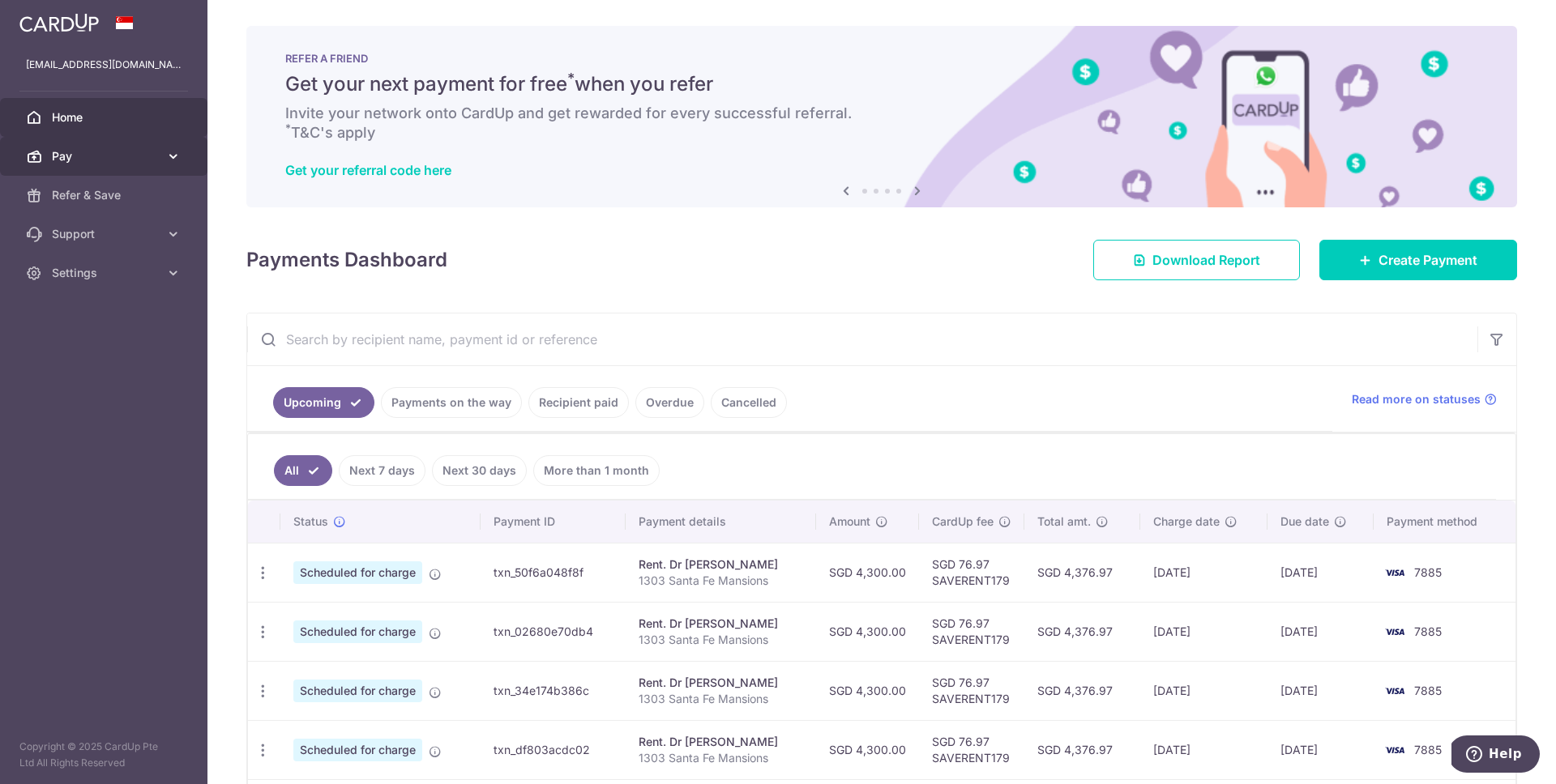
click at [159, 151] on link "Pay" at bounding box center [103, 156] width 208 height 39
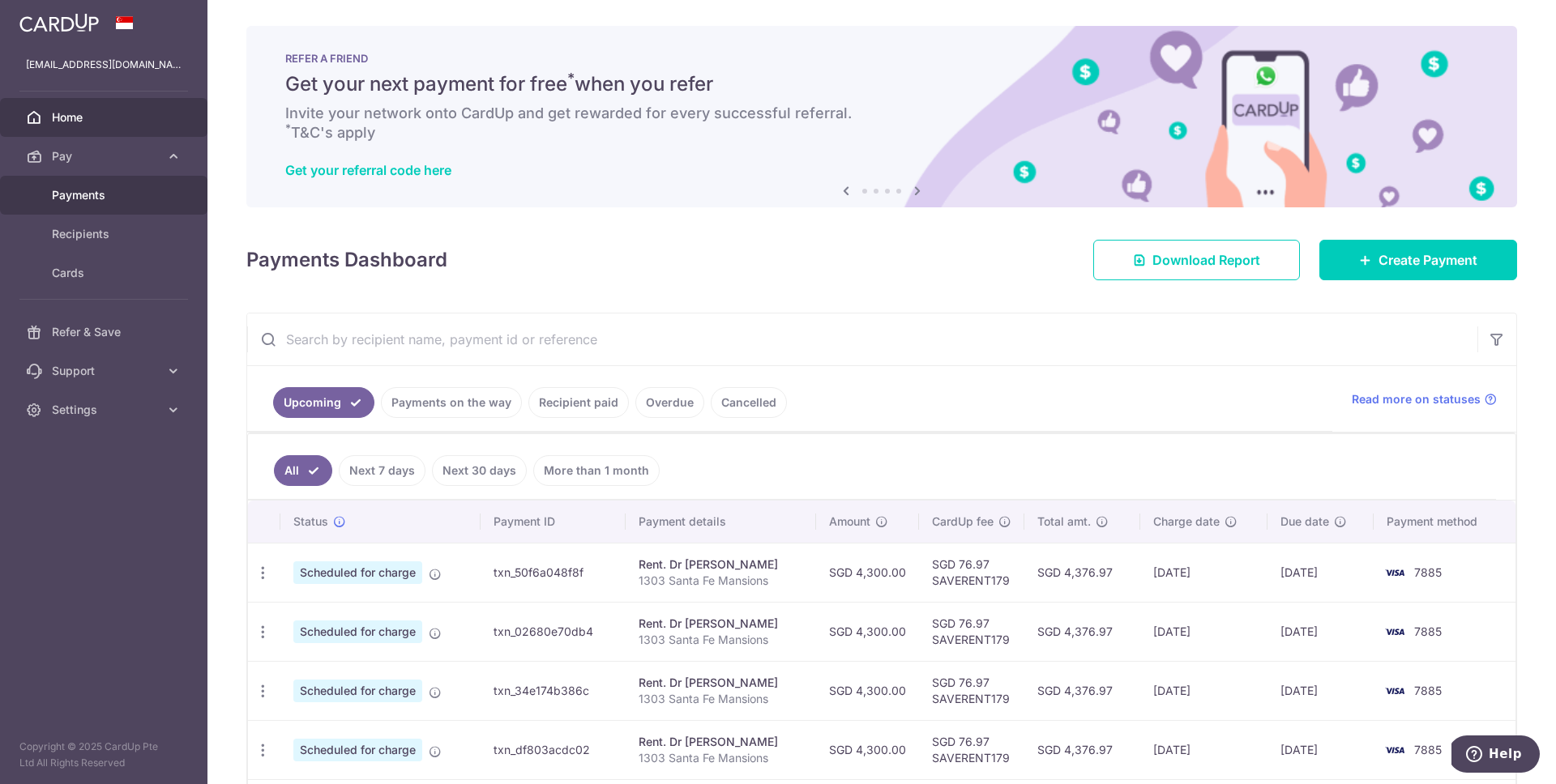
click at [115, 195] on span "Payments" at bounding box center [105, 195] width 107 height 16
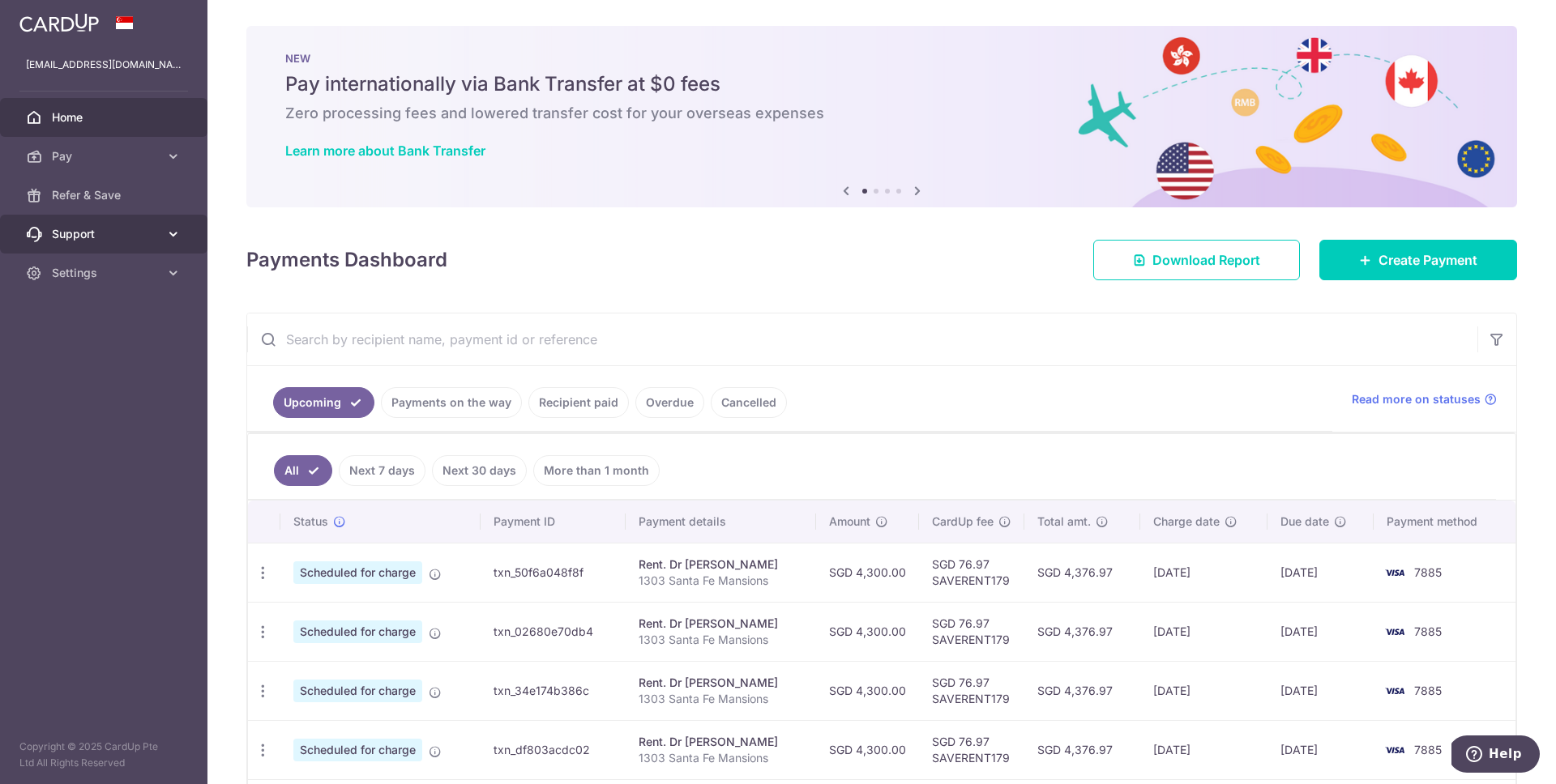
click at [163, 240] on link "Support" at bounding box center [103, 234] width 208 height 39
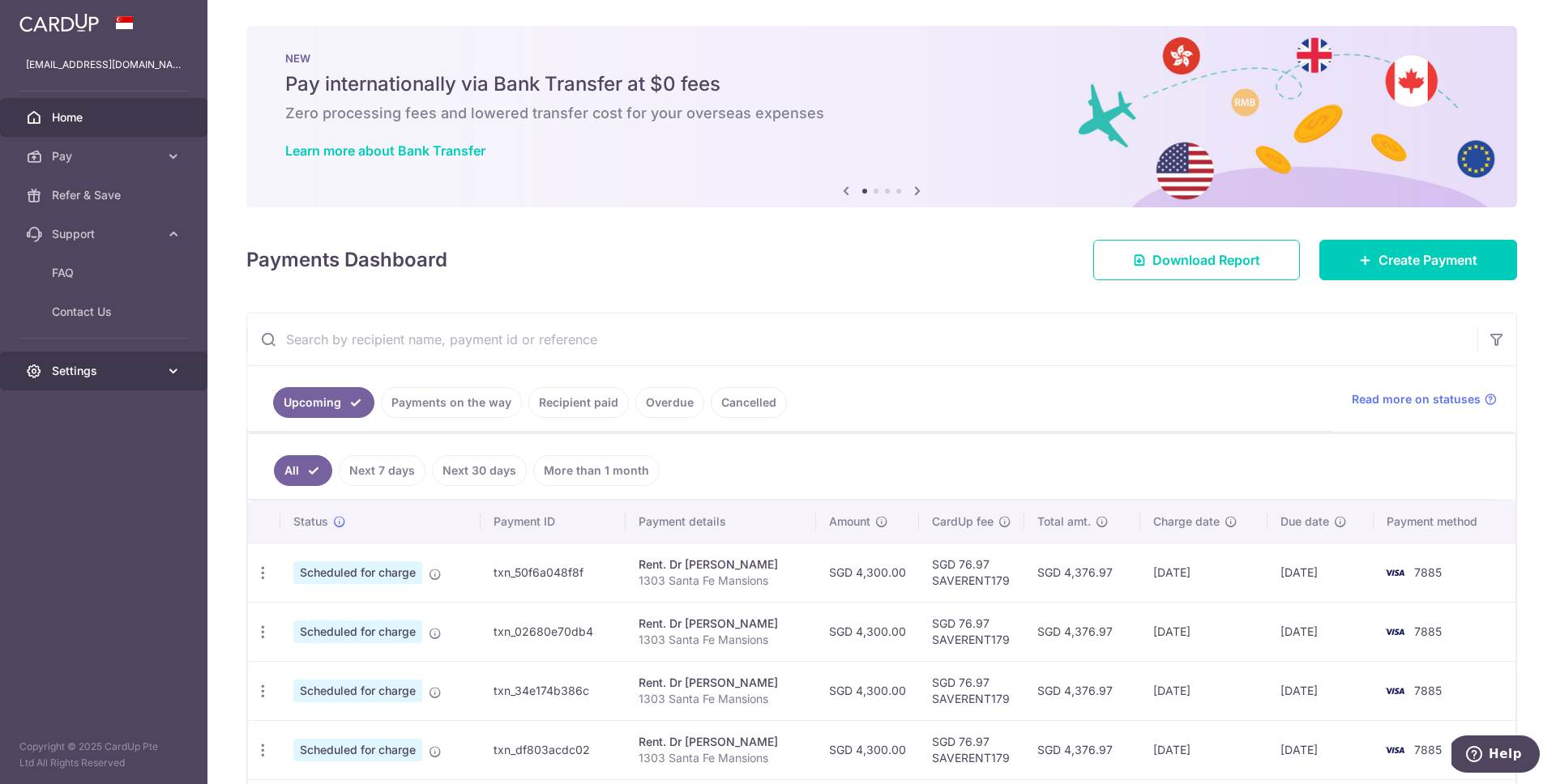
click at [147, 363] on span "Settings" at bounding box center [105, 371] width 107 height 16
click at [140, 426] on link "Account" at bounding box center [103, 410] width 208 height 39
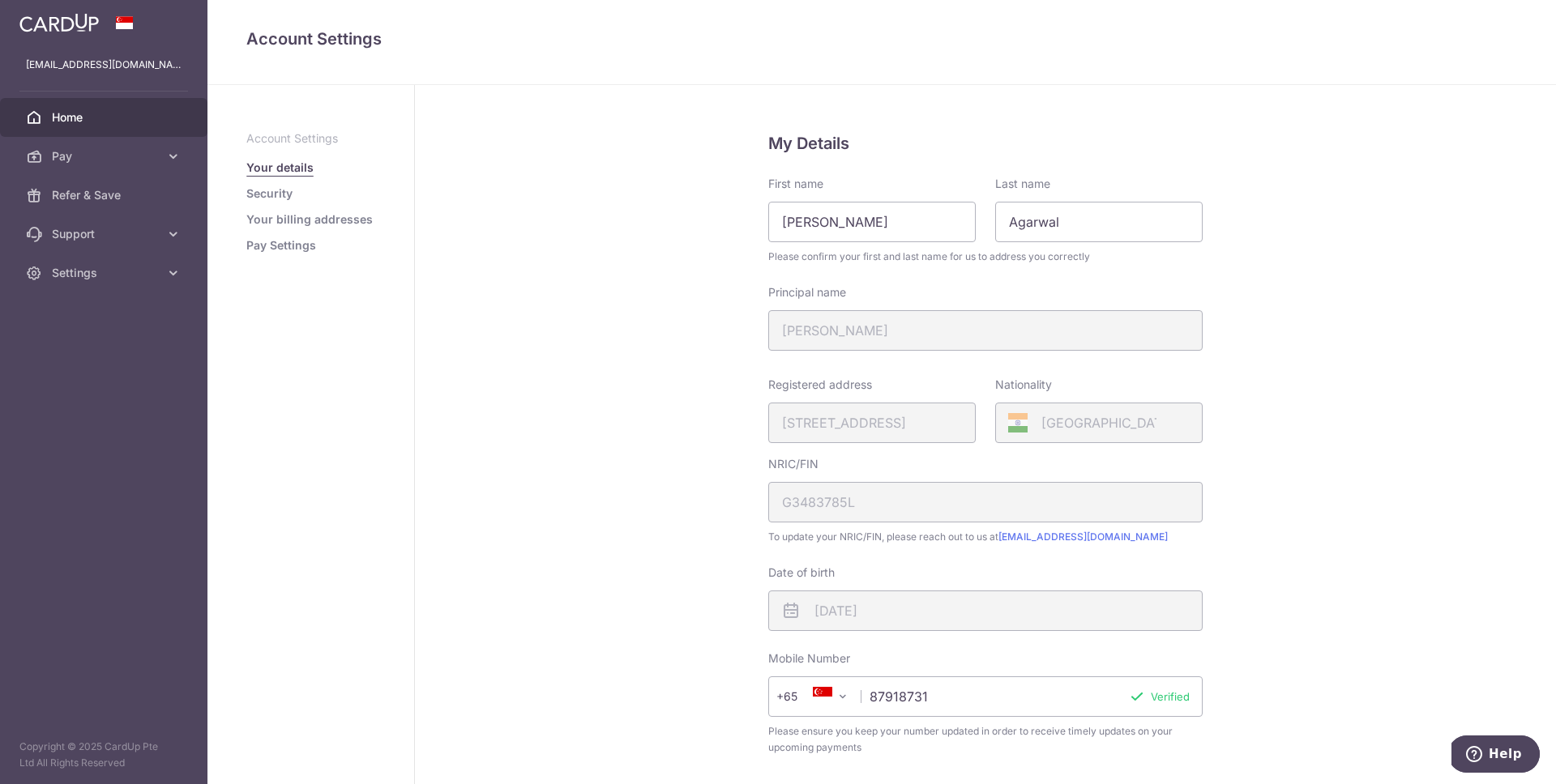
click at [98, 126] on link "Home" at bounding box center [103, 117] width 208 height 39
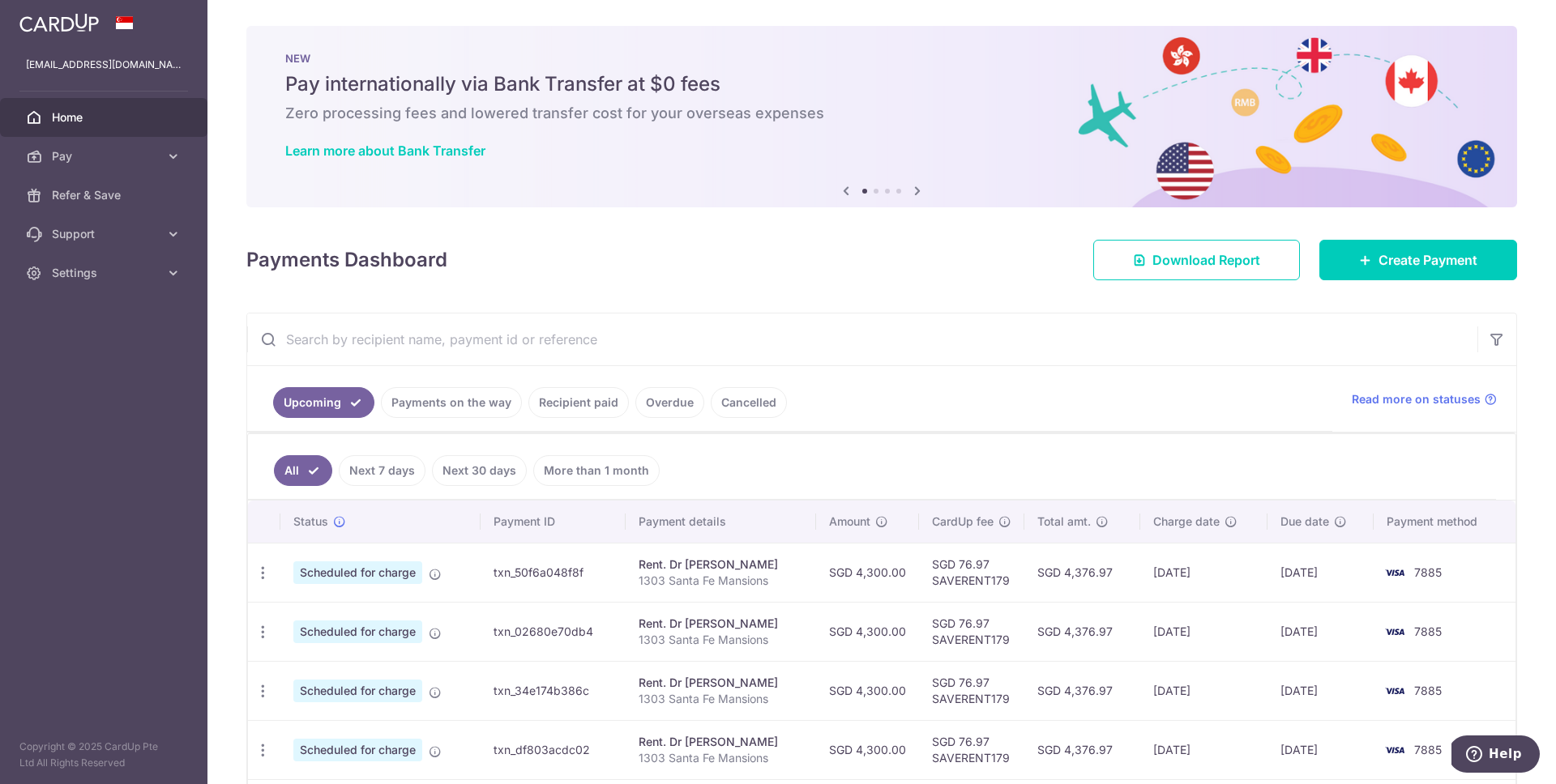
click at [1136, 383] on ul "Upcoming Payments on the way Recipient paid Overdue Cancelled" at bounding box center [790, 399] width 1085 height 66
click at [956, 310] on div "× Pause Schedule Pause all future payments in this series Pause just this one p…" at bounding box center [881, 392] width 1348 height 784
